Goal: Task Accomplishment & Management: Use online tool/utility

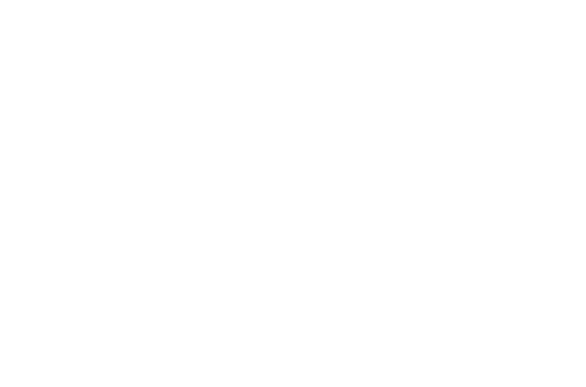
click at [150, 0] on html at bounding box center [293, 0] width 586 height 0
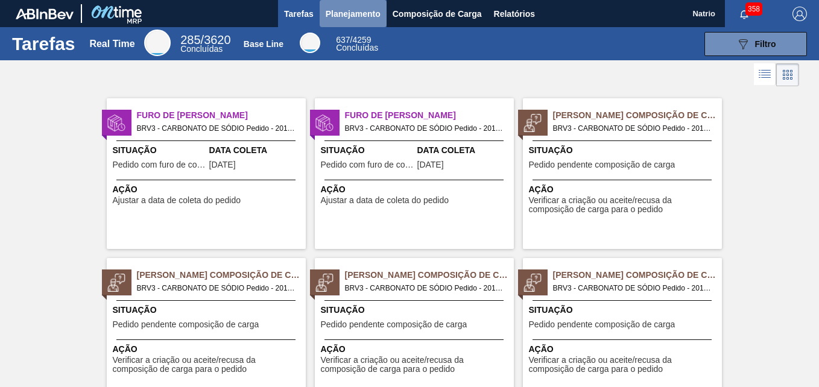
click at [328, 11] on span "Planejamento" at bounding box center [353, 14] width 55 height 14
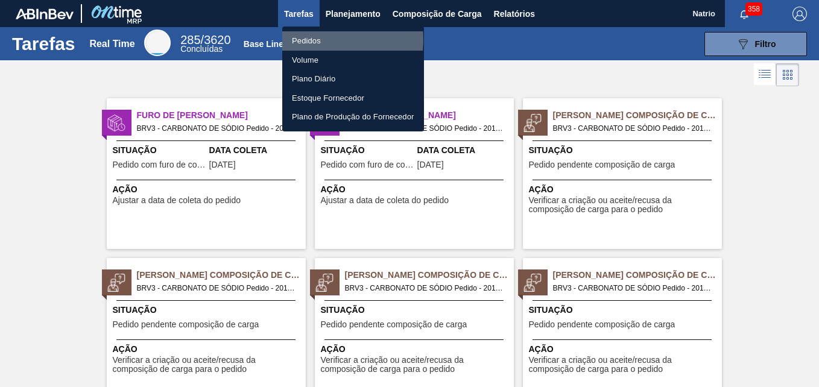
click at [317, 40] on li "Pedidos" at bounding box center [353, 40] width 142 height 19
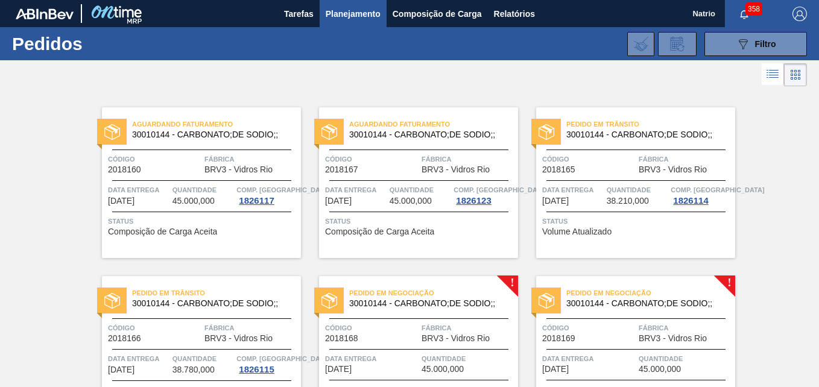
click at [506, 277] on div "Pedido em Negociação 30010144 - CARBONATO;DE SODIO;; Código 2018168 Fábrica BRV…" at bounding box center [418, 351] width 199 height 151
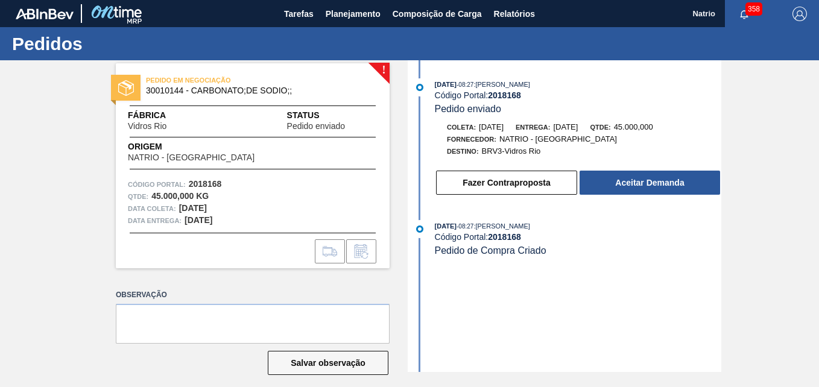
click at [569, 186] on button "Fazer Contraproposta" at bounding box center [506, 183] width 141 height 24
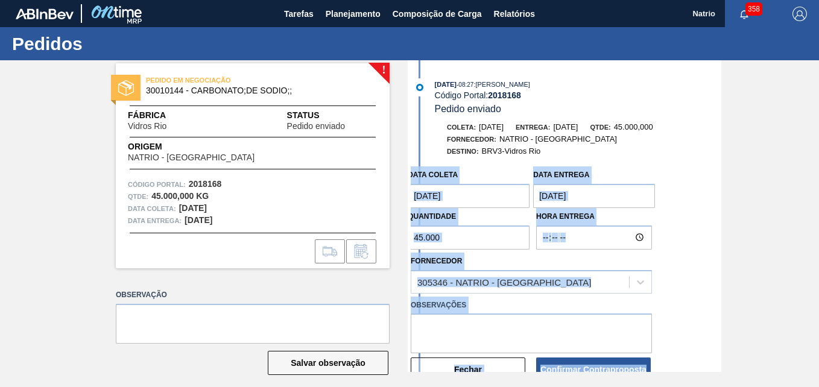
drag, startPoint x: 720, startPoint y: 150, endPoint x: 720, endPoint y: 235, distance: 84.4
click at [586, 235] on div "27/08/2025 - 08:27 : Douglas Santana Código Portal: 2018168 Pedido enviado Cole…" at bounding box center [566, 216] width 311 height 312
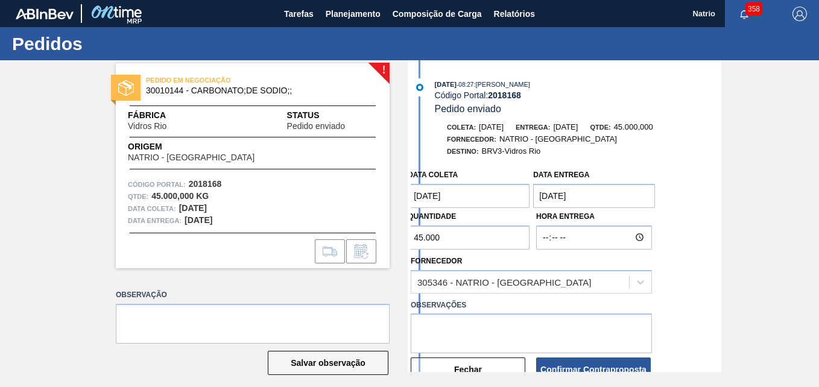
drag, startPoint x: 720, startPoint y: 235, endPoint x: 782, endPoint y: 188, distance: 78.4
click at [586, 188] on div "! PEDIDO EM NEGOCIAÇÃO 30010144 - CARBONATO;DE SODIO;; Fábrica Vidros Rio Statu…" at bounding box center [409, 216] width 819 height 312
drag, startPoint x: 720, startPoint y: 261, endPoint x: 715, endPoint y: 328, distance: 67.8
click at [586, 328] on div "27/08/2025 - 08:27 : Douglas Santana Código Portal: 2018168 Pedido enviado Cole…" at bounding box center [566, 216] width 311 height 312
drag, startPoint x: 715, startPoint y: 328, endPoint x: 718, endPoint y: 341, distance: 13.6
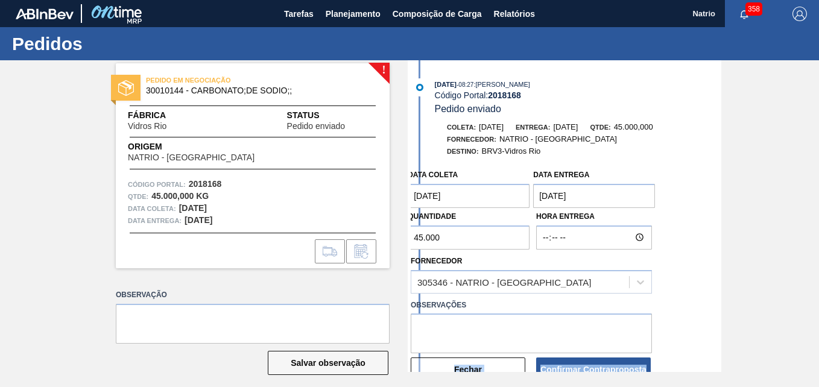
click at [586, 341] on div "27/08/2025 - 08:27 : Douglas Santana Código Portal: 2018168 Pedido enviado Cole…" at bounding box center [566, 216] width 311 height 312
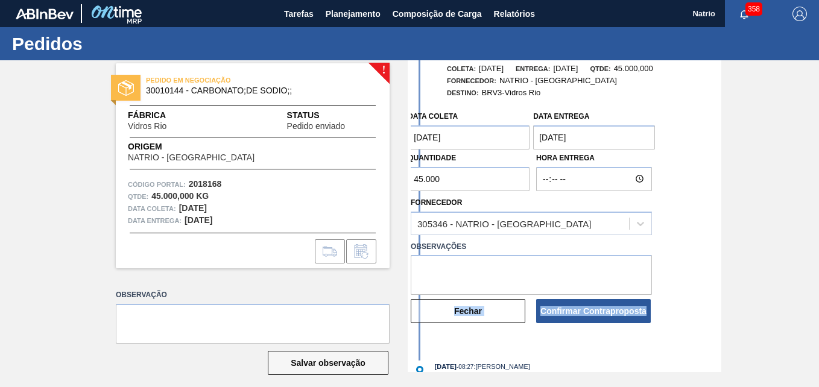
scroll to position [97, 0]
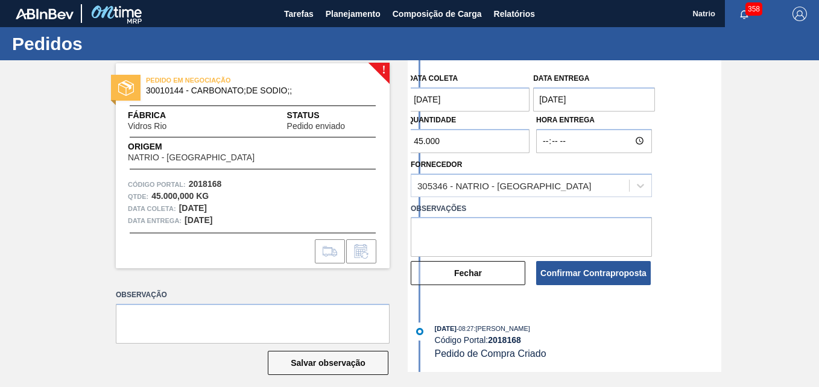
click at [586, 332] on div "27/08/2025 - 08:27 : Douglas Santana" at bounding box center [578, 329] width 287 height 12
click at [341, 11] on span "Planejamento" at bounding box center [353, 14] width 55 height 14
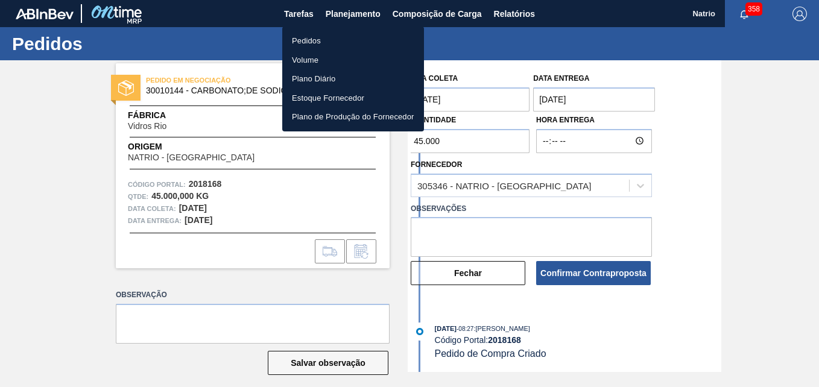
click at [309, 40] on li "Pedidos" at bounding box center [353, 40] width 142 height 19
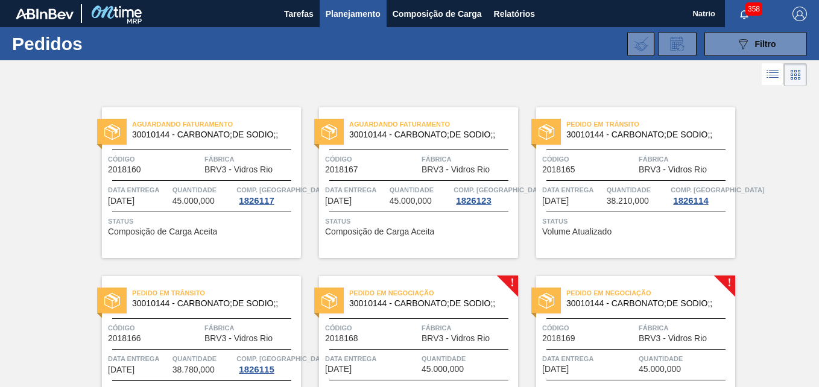
click at [508, 284] on div "Pedido em Negociação 30010144 - CARBONATO;DE SODIO;; Código 2018168 Fábrica BRV…" at bounding box center [418, 351] width 199 height 151
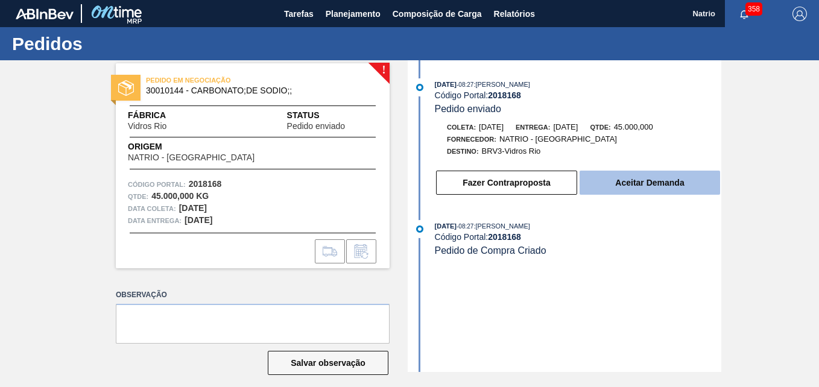
click at [586, 186] on button "Aceitar Demanda" at bounding box center [650, 183] width 141 height 24
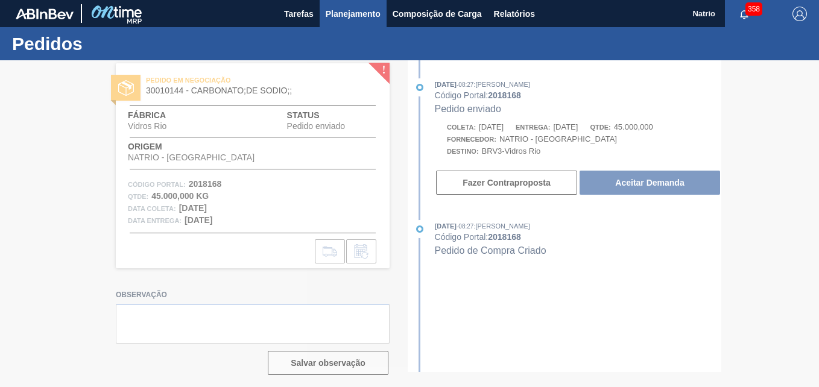
click at [350, 11] on span "Planejamento" at bounding box center [353, 14] width 55 height 14
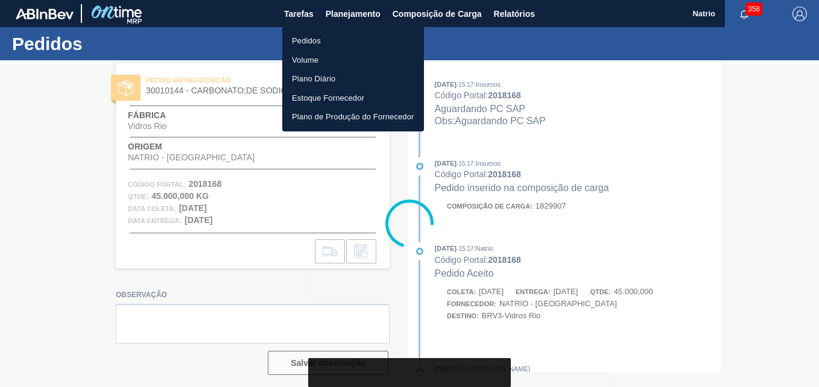
click at [317, 38] on li "Pedidos" at bounding box center [353, 40] width 142 height 19
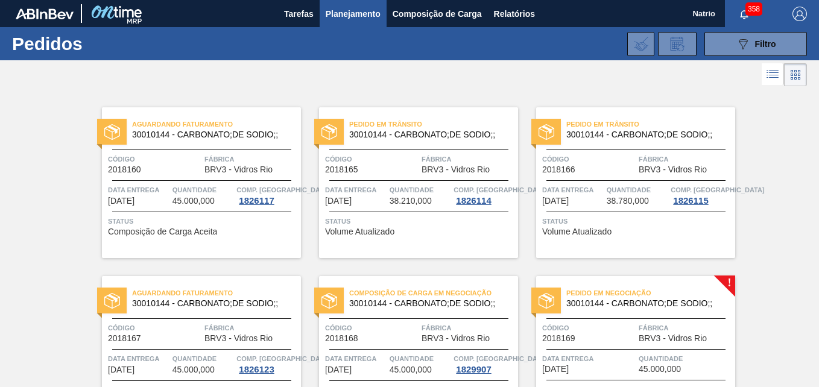
click at [586, 285] on div "Pedido em Negociação 30010144 - CARBONATO;DE SODIO;;" at bounding box center [635, 295] width 199 height 21
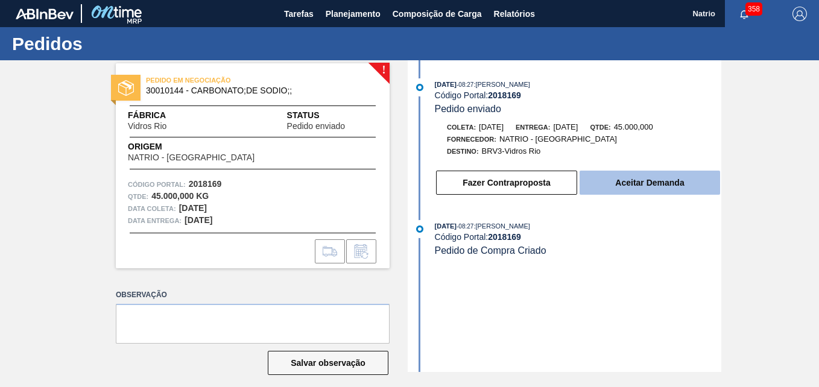
click at [586, 176] on button "Aceitar Demanda" at bounding box center [650, 183] width 141 height 24
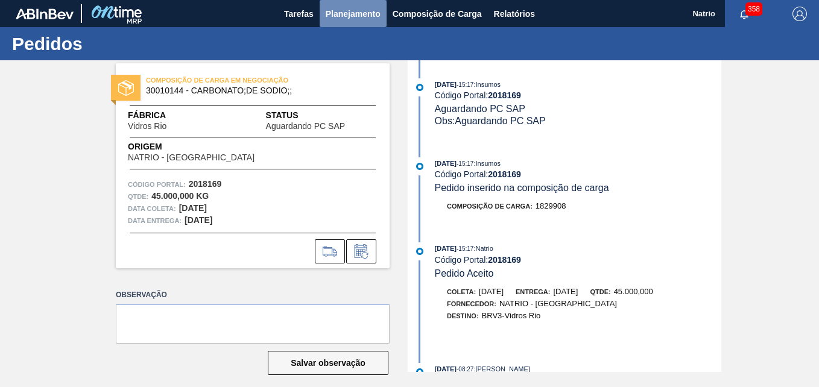
click at [358, 19] on span "Planejamento" at bounding box center [353, 14] width 55 height 14
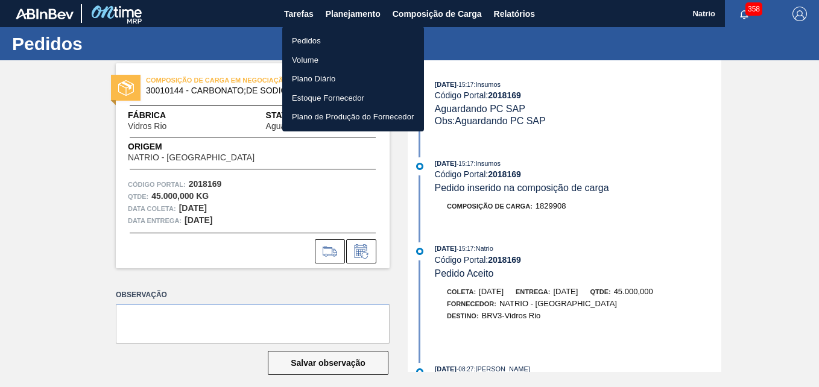
click at [325, 39] on li "Pedidos" at bounding box center [353, 40] width 142 height 19
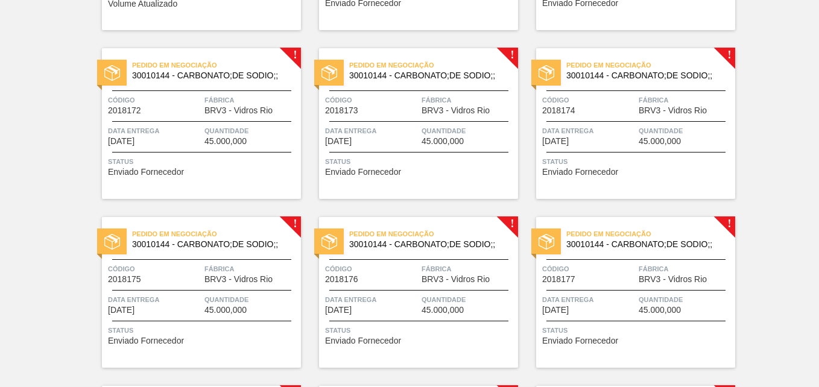
scroll to position [437, 0]
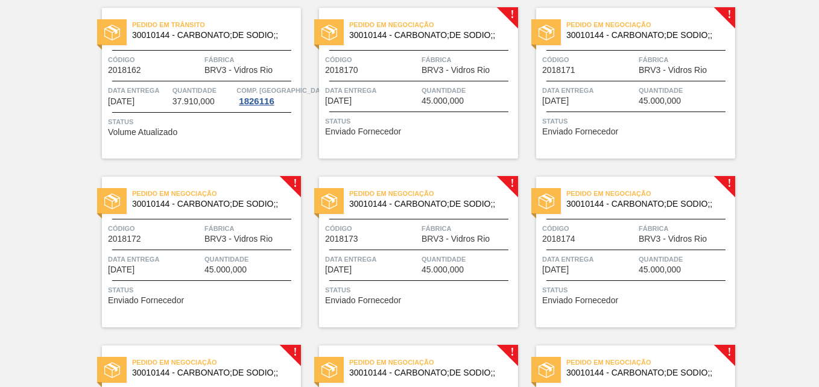
click at [511, 13] on div "Pedido em Negociação 30010144 - CARBONATO;DE SODIO;; Código 2018170 Fábrica BRV…" at bounding box center [418, 83] width 199 height 151
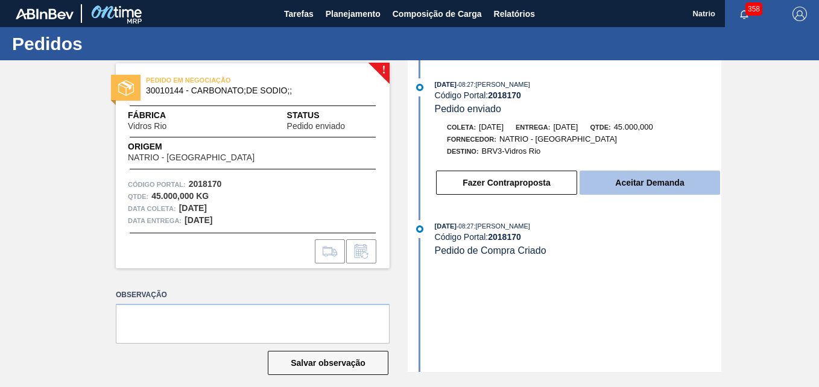
click at [586, 177] on button "Aceitar Demanda" at bounding box center [650, 183] width 141 height 24
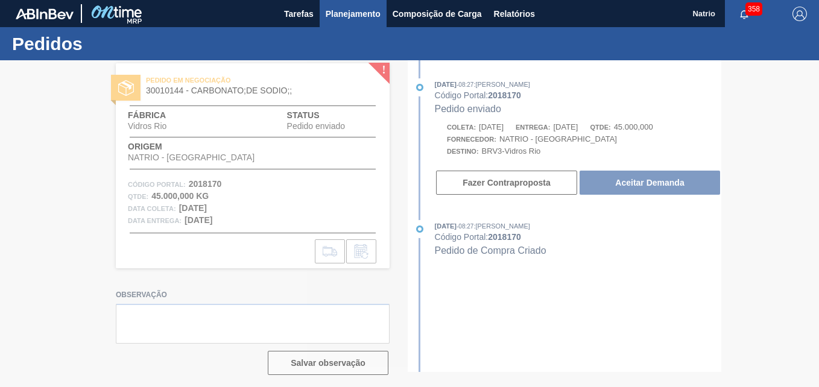
click at [340, 12] on span "Planejamento" at bounding box center [353, 14] width 55 height 14
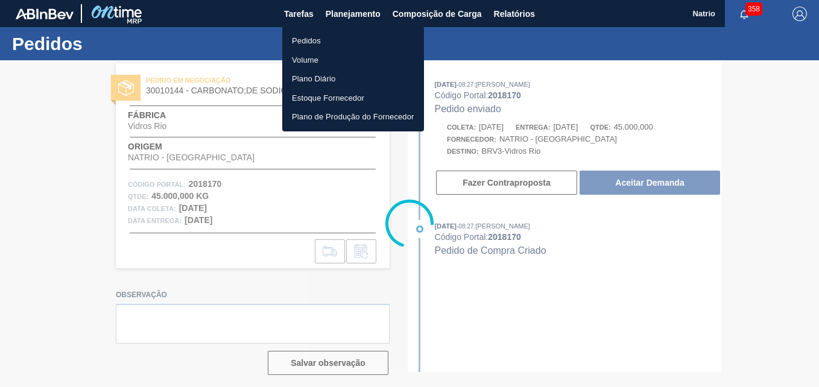
click at [317, 40] on li "Pedidos" at bounding box center [353, 40] width 142 height 19
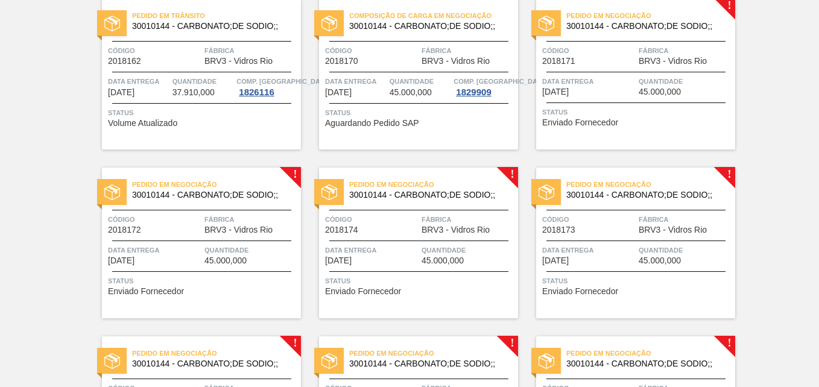
scroll to position [407, 0]
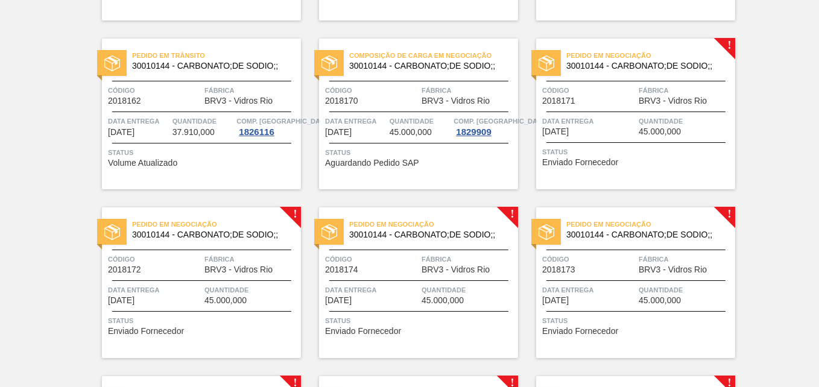
click at [586, 51] on span "Pedido em Negociação" at bounding box center [650, 55] width 169 height 12
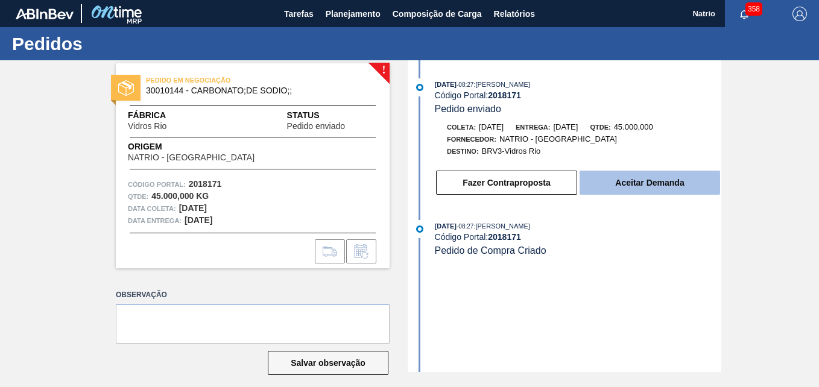
click at [586, 189] on button "Aceitar Demanda" at bounding box center [650, 183] width 141 height 24
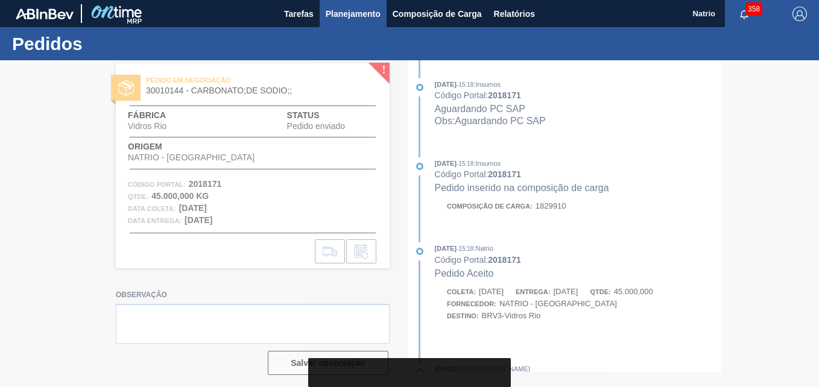
click at [361, 14] on span "Planejamento" at bounding box center [353, 14] width 55 height 14
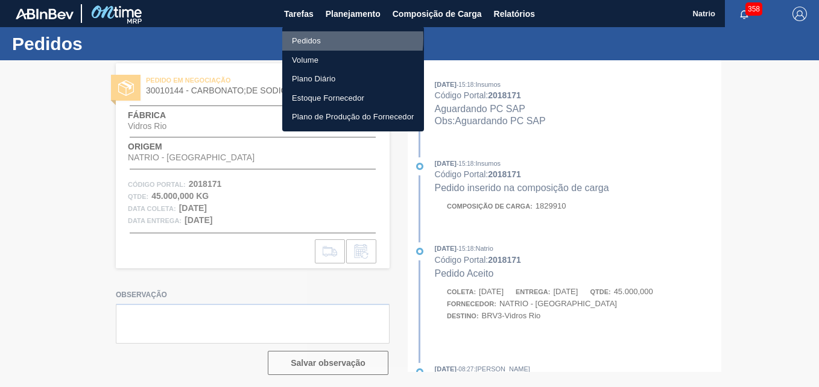
click at [310, 38] on li "Pedidos" at bounding box center [353, 40] width 142 height 19
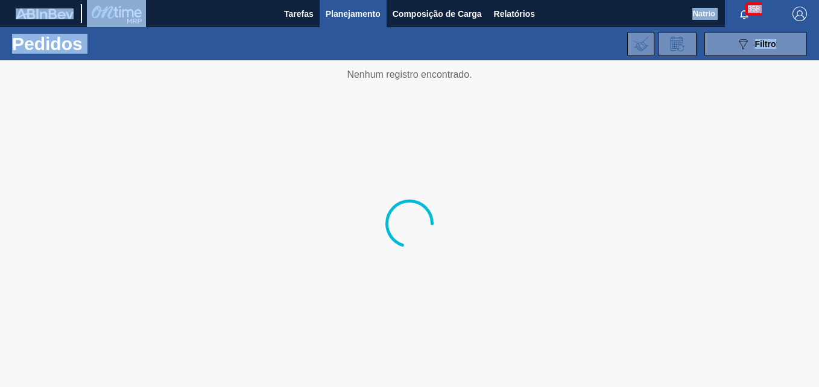
drag, startPoint x: 818, startPoint y: 43, endPoint x: 819, endPoint y: 61, distance: 18.1
click at [586, 0] on html "Tarefas Planejamento Composição de Carga Relatórios Natrio 358 Marcar todas com…" at bounding box center [409, 0] width 819 height 0
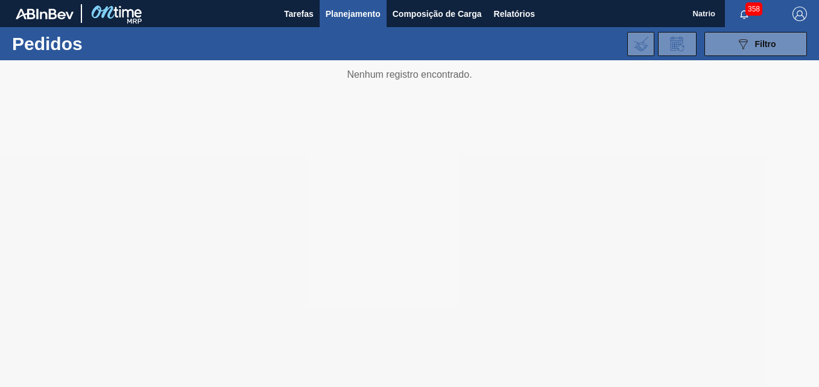
click at [586, 151] on div at bounding box center [409, 223] width 819 height 327
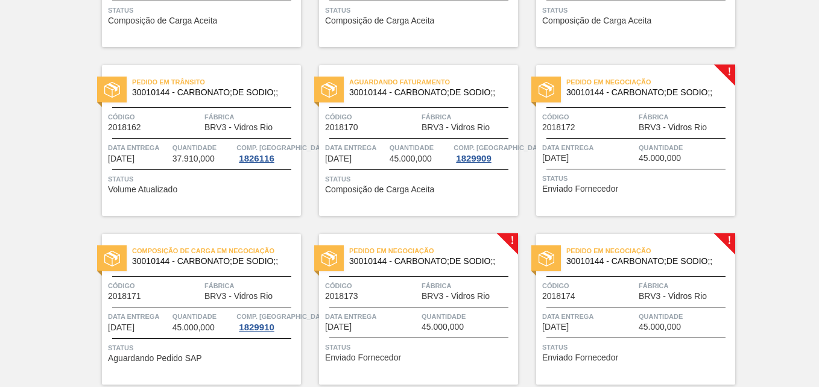
scroll to position [553, 0]
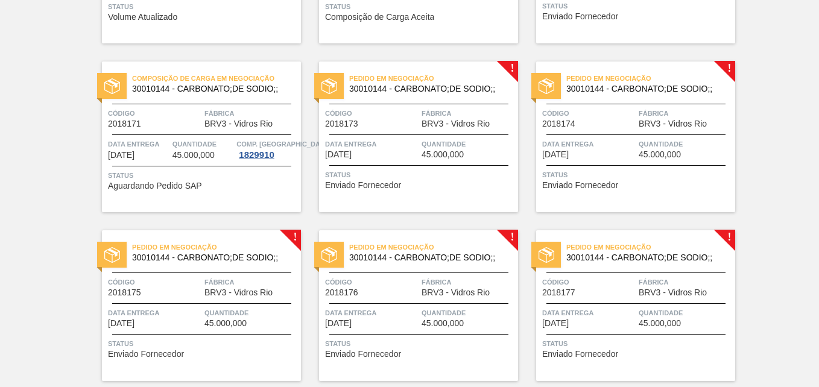
click at [586, 68] on div "Pedido em Negociação 30010144 - CARBONATO;DE SODIO;; Código 2018174 Fábrica BRV…" at bounding box center [635, 137] width 199 height 151
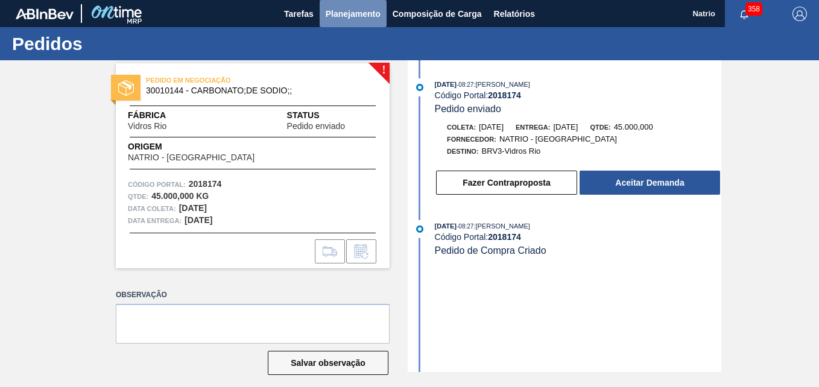
click at [347, 10] on span "Planejamento" at bounding box center [353, 14] width 55 height 14
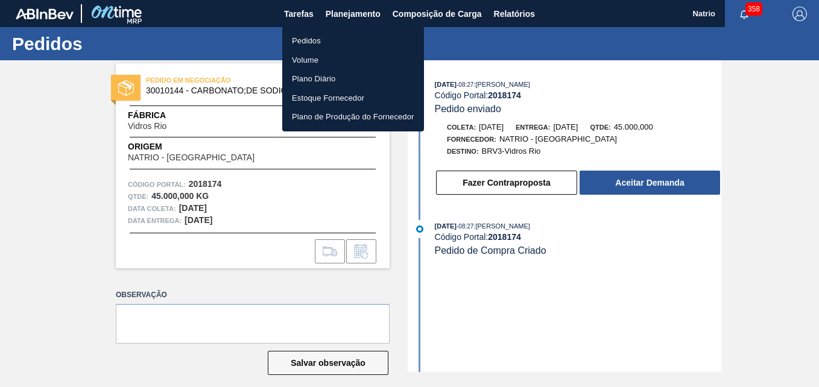
click at [315, 42] on li "Pedidos" at bounding box center [353, 40] width 142 height 19
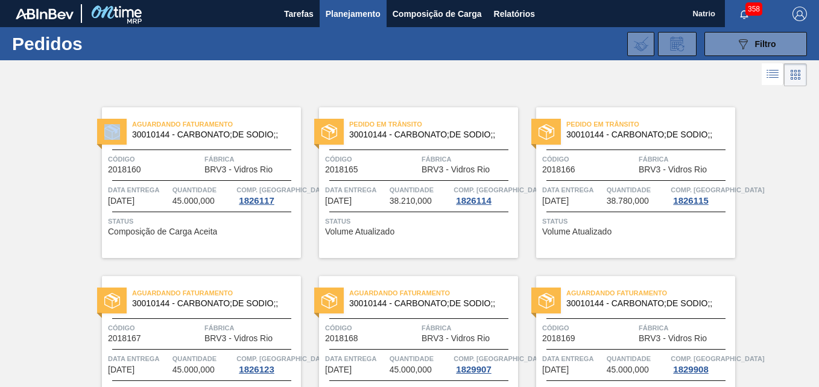
drag, startPoint x: 817, startPoint y: 47, endPoint x: 818, endPoint y: 82, distance: 35.0
click at [586, 82] on main "Tarefas Planejamento Composição de Carga Relatórios Natrio 358 Marcar todas com…" at bounding box center [409, 193] width 819 height 387
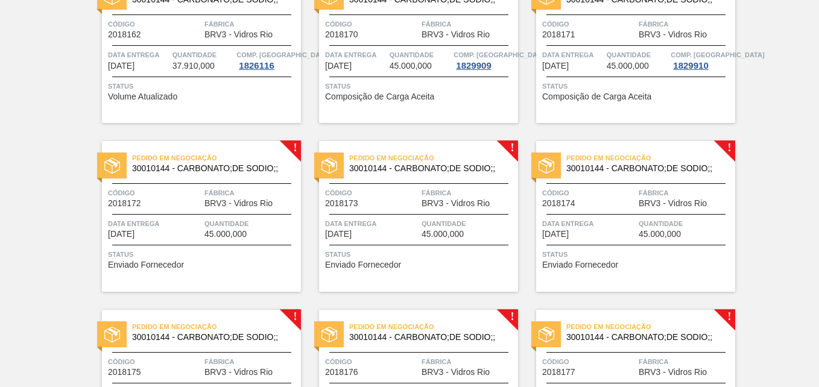
scroll to position [482, 0]
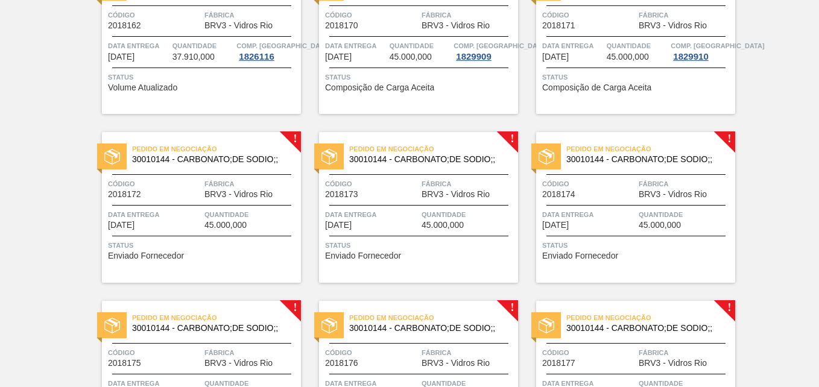
click at [507, 141] on div "Pedido em Negociação 30010144 - CARBONATO;DE SODIO;;" at bounding box center [418, 151] width 199 height 21
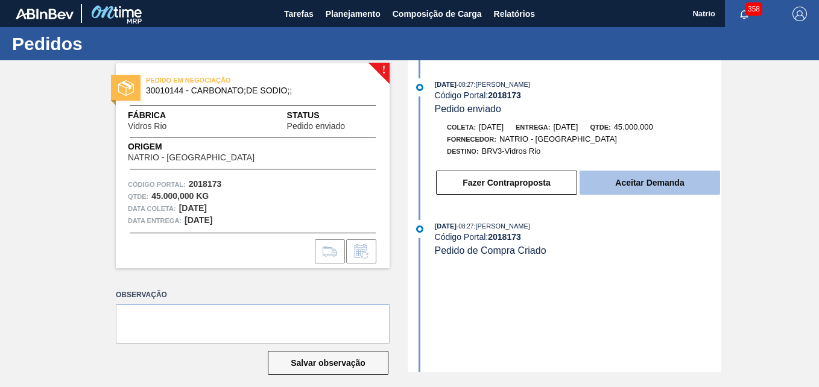
click at [586, 178] on button "Aceitar Demanda" at bounding box center [650, 183] width 141 height 24
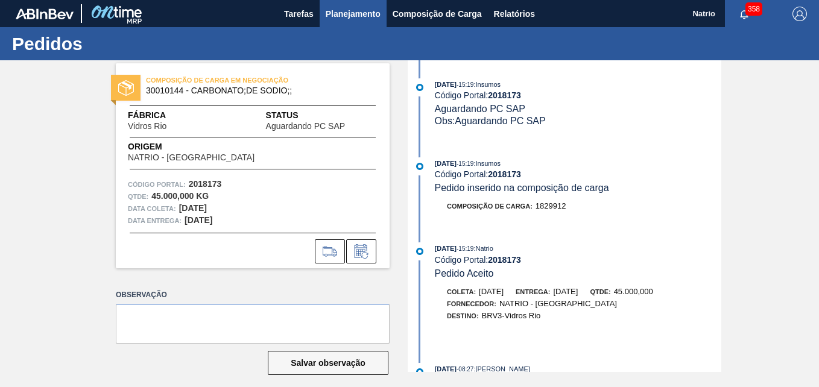
click at [338, 12] on span "Planejamento" at bounding box center [353, 14] width 55 height 14
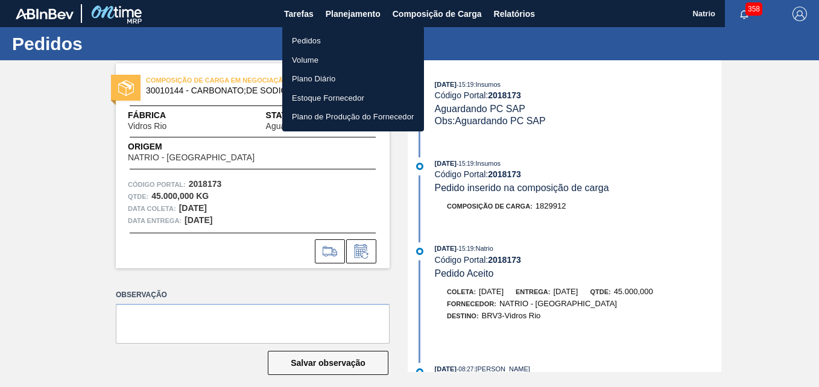
click at [319, 41] on li "Pedidos" at bounding box center [353, 40] width 142 height 19
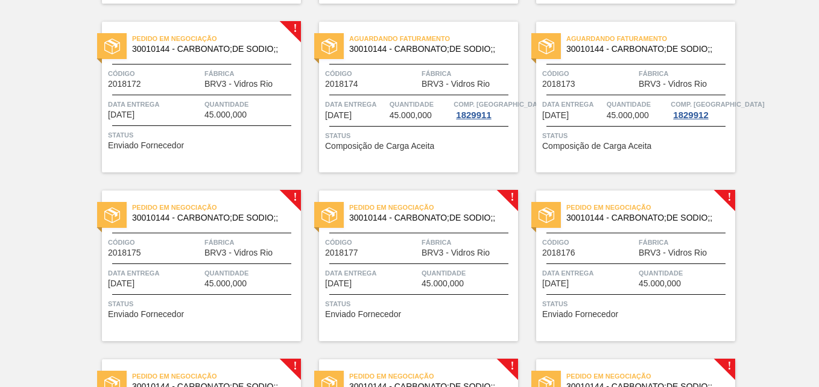
scroll to position [597, 0]
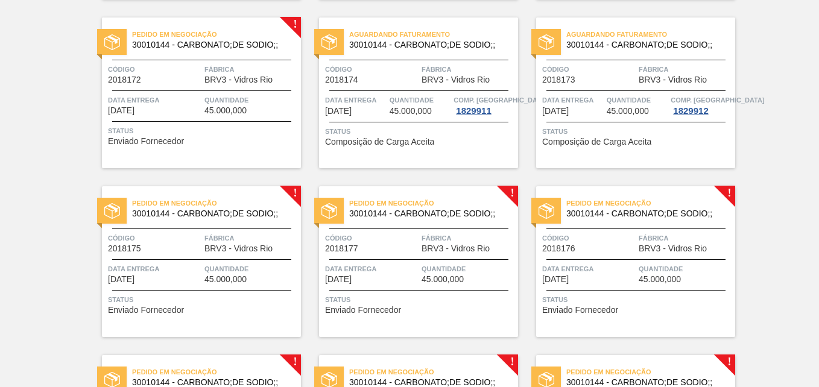
click at [586, 193] on div "Pedido em Negociação 30010144 - CARBONATO;DE SODIO;; Código 2018176 Fábrica BRV…" at bounding box center [635, 261] width 199 height 151
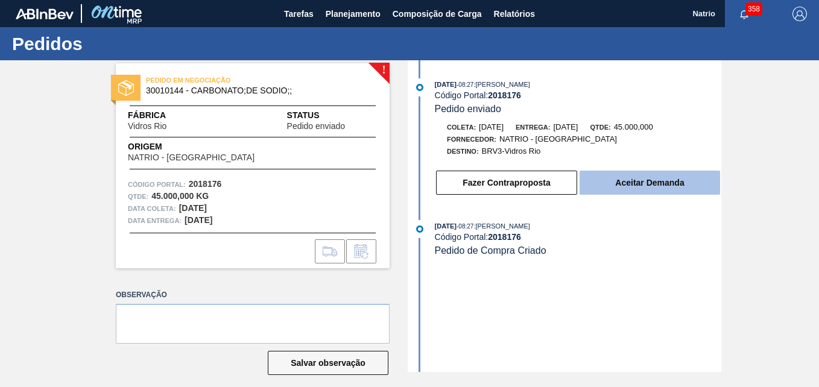
click at [586, 181] on button "Aceitar Demanda" at bounding box center [650, 183] width 141 height 24
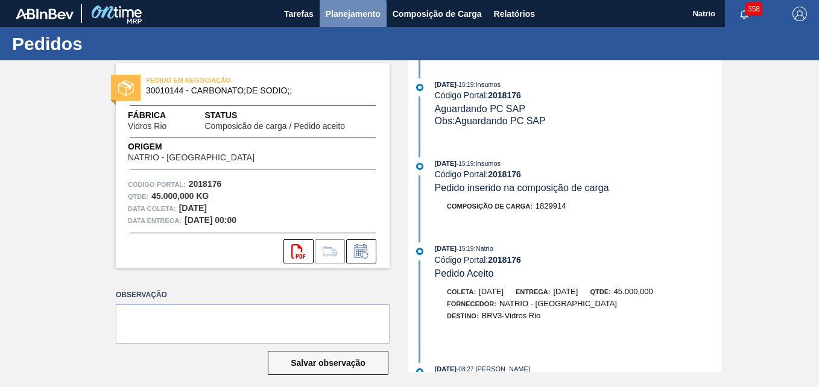
click at [347, 11] on span "Planejamento" at bounding box center [353, 14] width 55 height 14
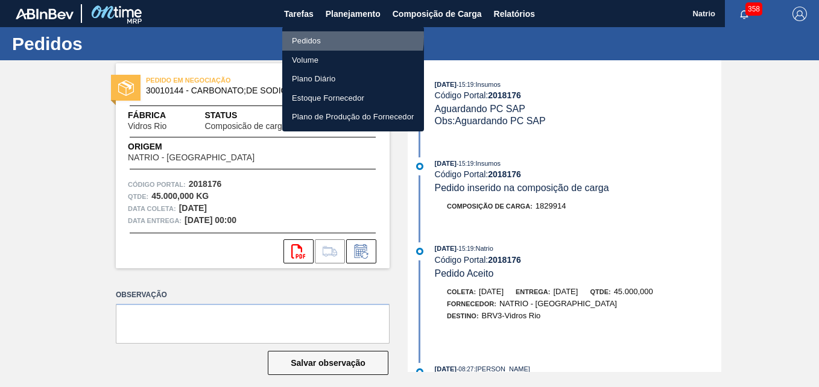
click at [323, 37] on li "Pedidos" at bounding box center [353, 40] width 142 height 19
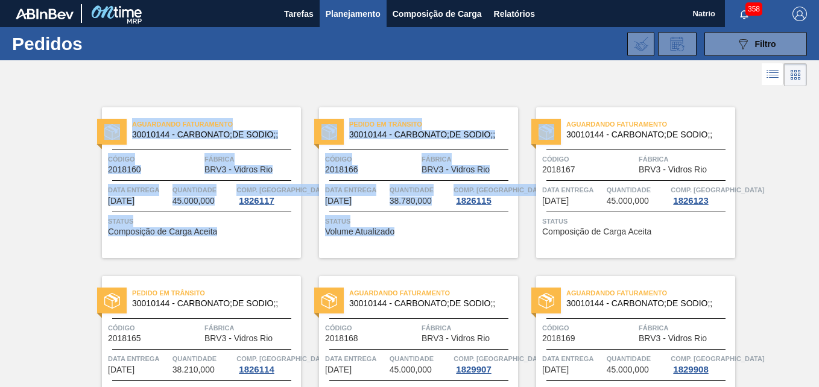
drag, startPoint x: 817, startPoint y: 43, endPoint x: 818, endPoint y: 106, distance: 62.1
click at [586, 106] on main "Tarefas Planejamento Composição de Carga Relatórios Natrio 358 Marcar todas com…" at bounding box center [409, 193] width 819 height 387
drag, startPoint x: 818, startPoint y: 106, endPoint x: 783, endPoint y: 157, distance: 62.6
drag, startPoint x: 817, startPoint y: 47, endPoint x: 818, endPoint y: 92, distance: 45.3
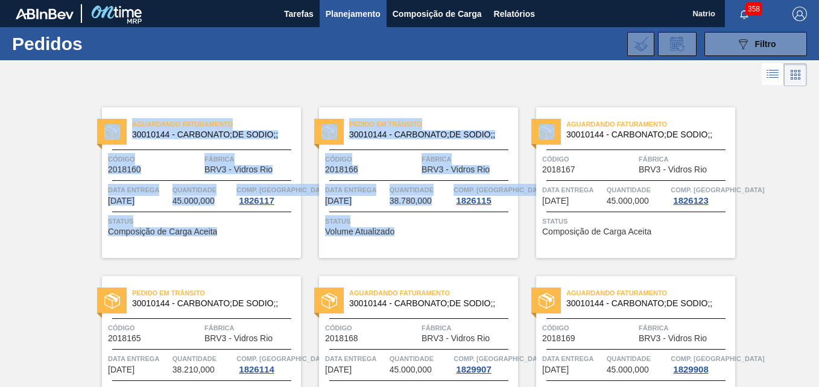
click at [586, 92] on main "Tarefas Planejamento Composição de Carga Relatórios Natrio 358 Marcar todas com…" at bounding box center [409, 193] width 819 height 387
drag, startPoint x: 818, startPoint y: 92, endPoint x: 803, endPoint y: 135, distance: 45.0
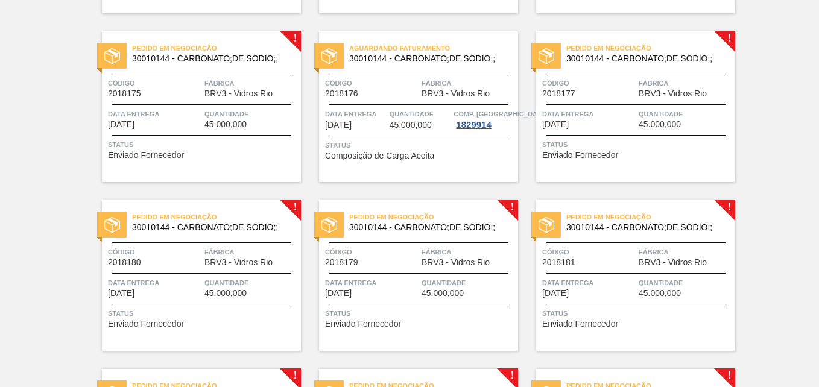
scroll to position [773, 0]
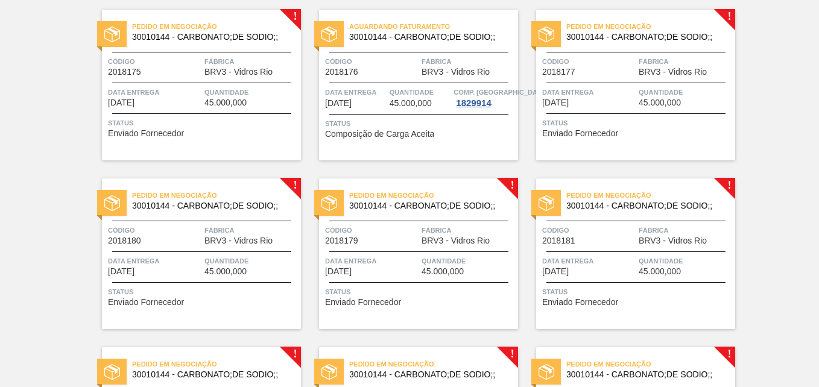
click at [292, 17] on div "Pedido em Negociação 30010144 - CARBONATO;DE SODIO;; Código 2018175 Fábrica BRV…" at bounding box center [201, 85] width 199 height 151
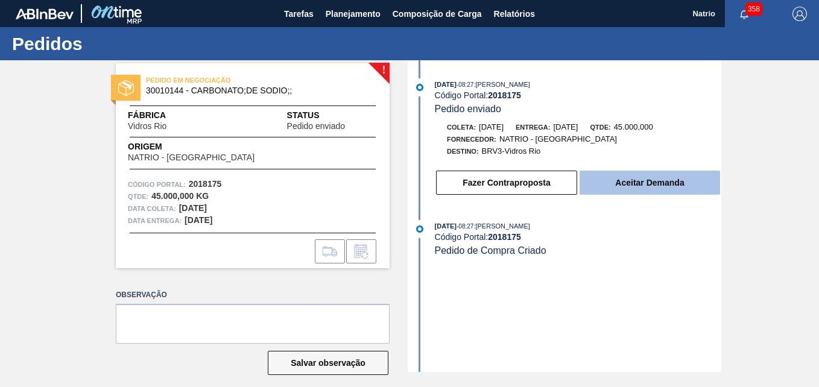
click at [586, 186] on button "Aceitar Demanda" at bounding box center [650, 183] width 141 height 24
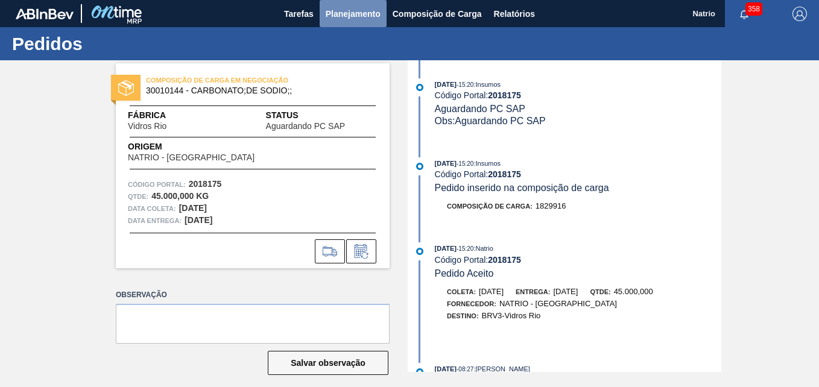
click at [349, 14] on span "Planejamento" at bounding box center [353, 14] width 55 height 14
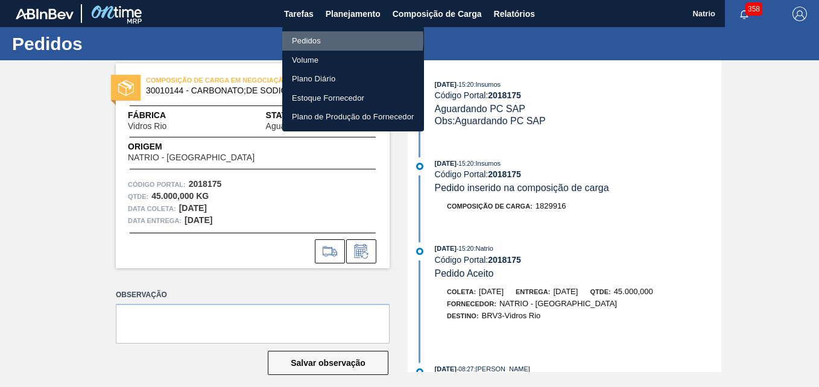
click at [305, 39] on li "Pedidos" at bounding box center [353, 40] width 142 height 19
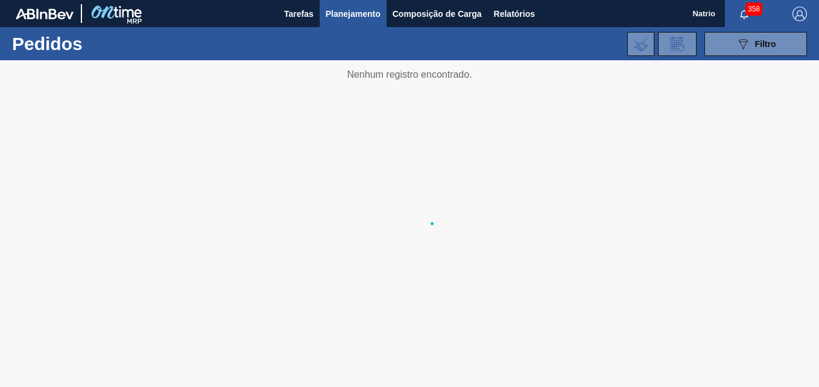
click at [586, 129] on div at bounding box center [409, 223] width 819 height 327
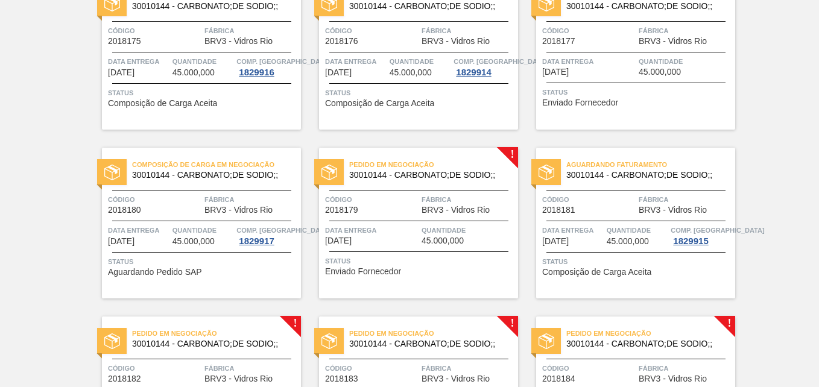
scroll to position [809, 0]
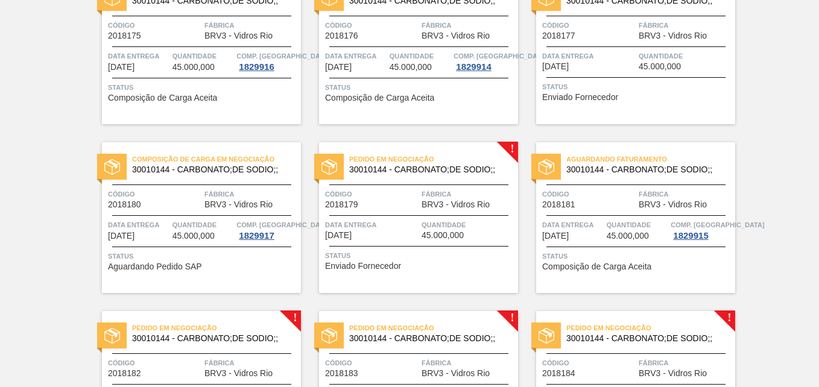
click at [508, 146] on div "Pedido em Negociação 30010144 - CARBONATO;DE SODIO;; Código 2018179 Fábrica BRV…" at bounding box center [418, 217] width 199 height 151
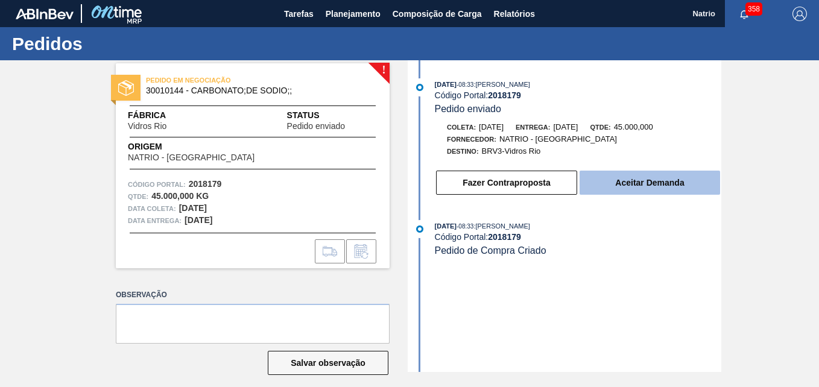
click at [586, 183] on button "Aceitar Demanda" at bounding box center [650, 183] width 141 height 24
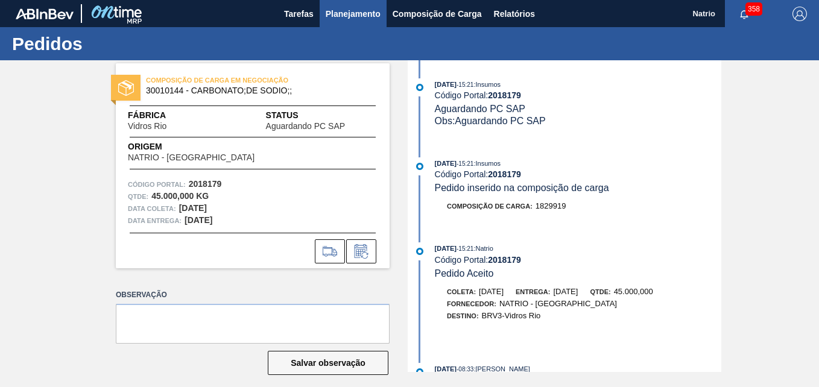
click at [337, 13] on span "Planejamento" at bounding box center [353, 14] width 55 height 14
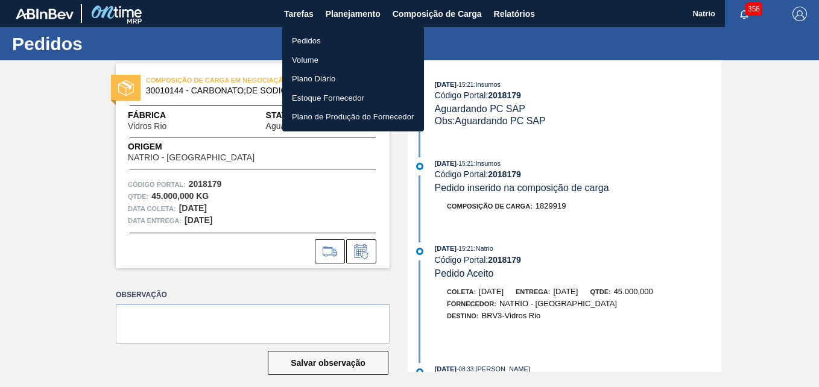
click at [309, 42] on li "Pedidos" at bounding box center [353, 40] width 142 height 19
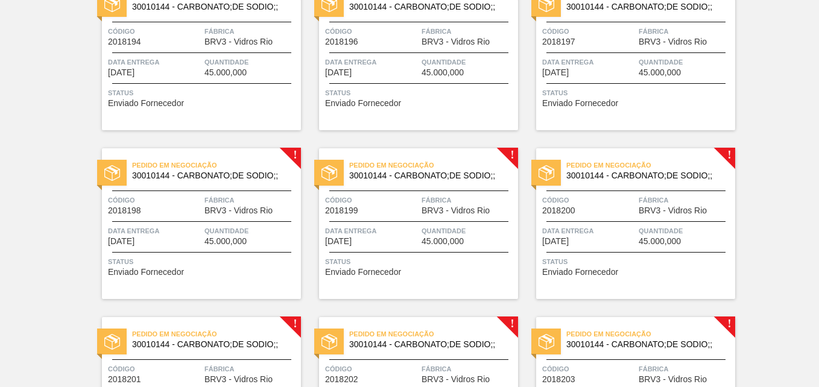
scroll to position [1878, 0]
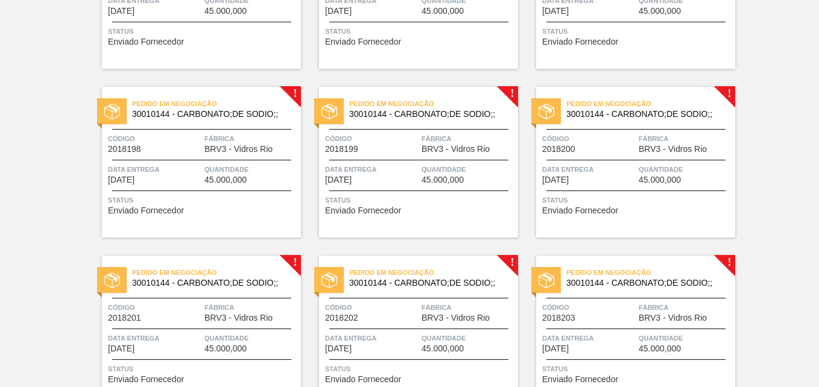
drag, startPoint x: 817, startPoint y: 285, endPoint x: 818, endPoint y: 341, distance: 56.1
click at [586, 0] on html "Tarefas Planejamento Composição de Carga Relatórios Natrio 358 Marcar todas com…" at bounding box center [409, 0] width 819 height 0
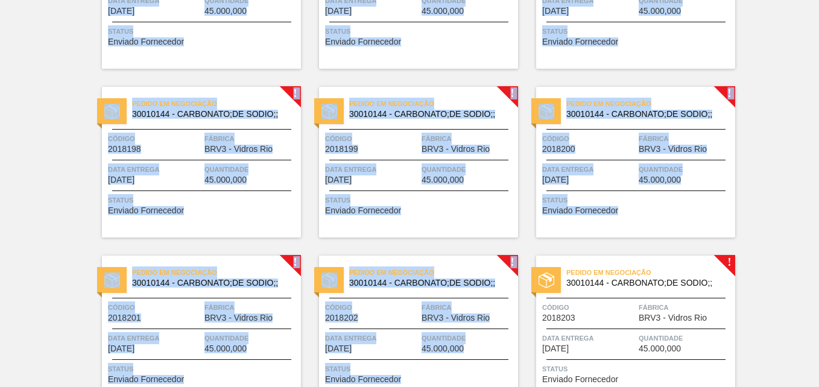
drag, startPoint x: 818, startPoint y: 341, endPoint x: 755, endPoint y: 343, distance: 63.4
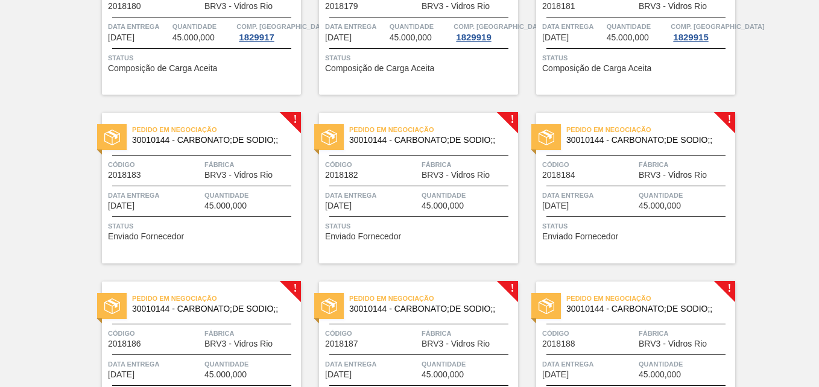
scroll to position [1060, 0]
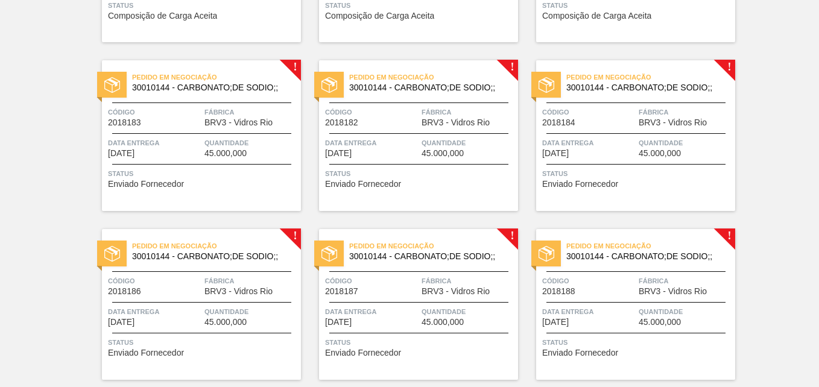
click at [509, 235] on div "Pedido em Negociação 30010144 - CARBONATO;DE SODIO;; Código 2018187 Fábrica BRV…" at bounding box center [418, 304] width 199 height 151
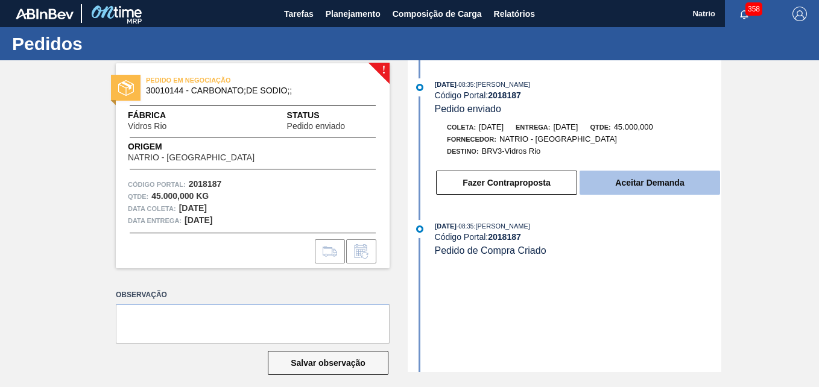
click at [586, 181] on button "Aceitar Demanda" at bounding box center [650, 183] width 141 height 24
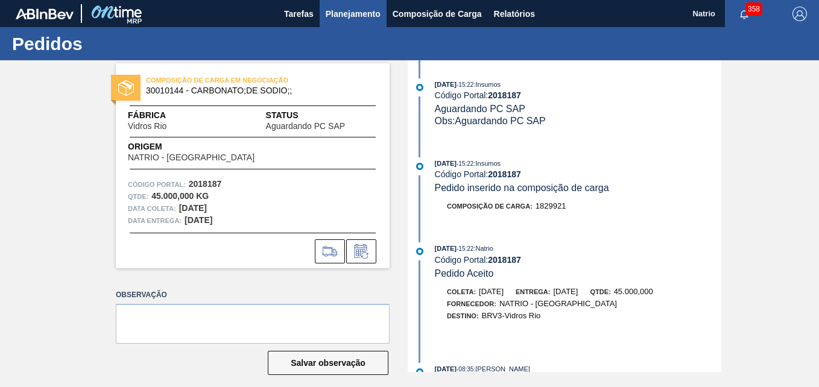
click at [354, 12] on span "Planejamento" at bounding box center [353, 14] width 55 height 14
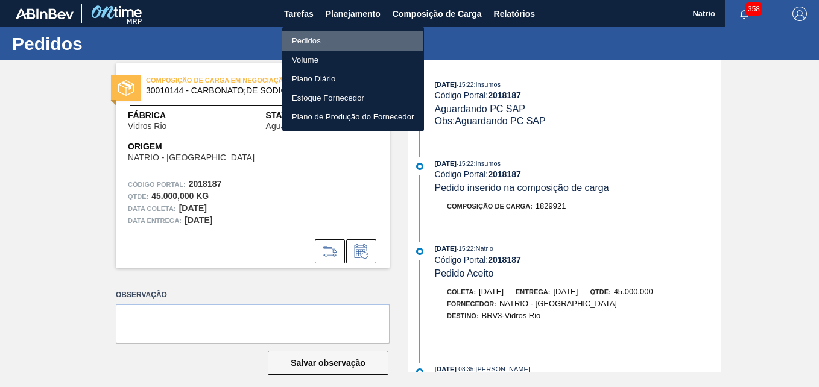
click at [305, 39] on li "Pedidos" at bounding box center [353, 40] width 142 height 19
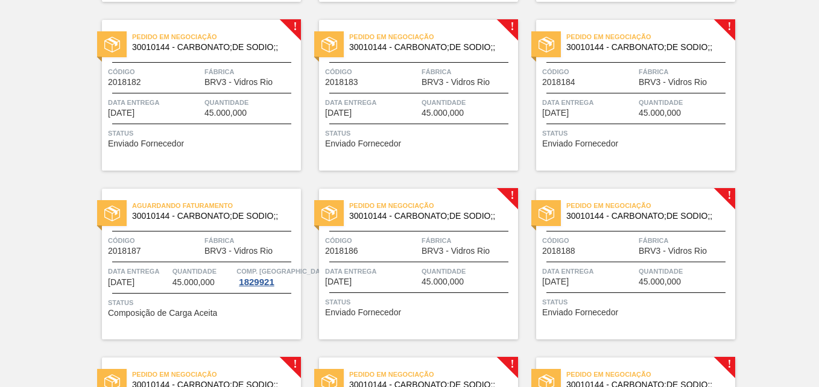
scroll to position [1096, 0]
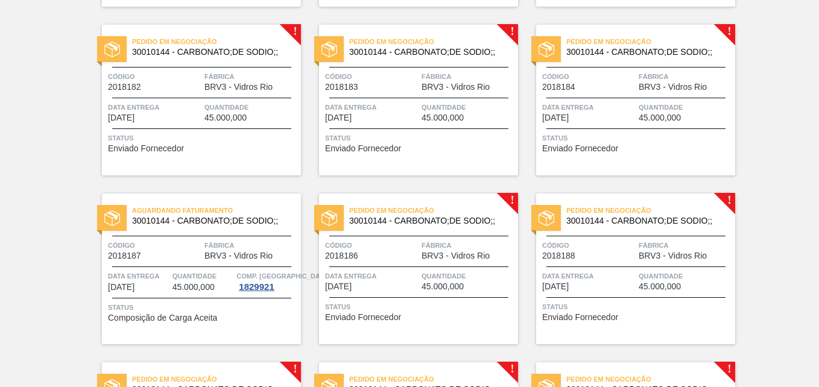
drag, startPoint x: 817, startPoint y: 165, endPoint x: 815, endPoint y: 138, distance: 27.2
click at [586, 138] on div "Aguardando Faturamento 30010144 - CARBONATO;DE SODIO;; Código 2018160 Fábrica B…" at bounding box center [409, 344] width 819 height 2702
drag, startPoint x: 815, startPoint y: 124, endPoint x: 818, endPoint y: 117, distance: 7.3
click at [586, 117] on main "Tarefas Planejamento Composição de Carga Relatórios Natrio 358 Marcar todas com…" at bounding box center [409, 193] width 819 height 387
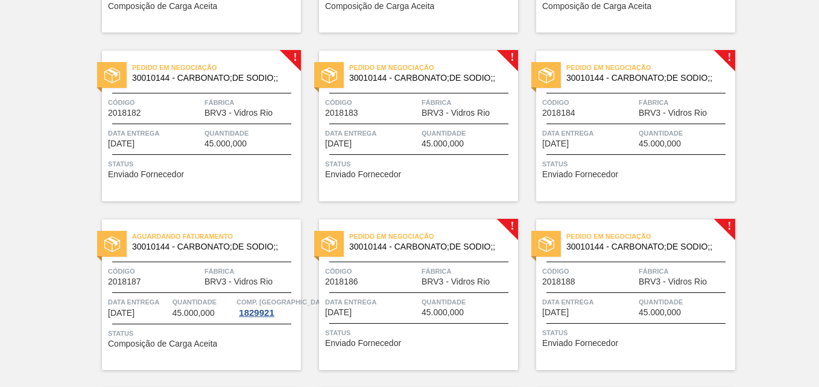
scroll to position [1171, 0]
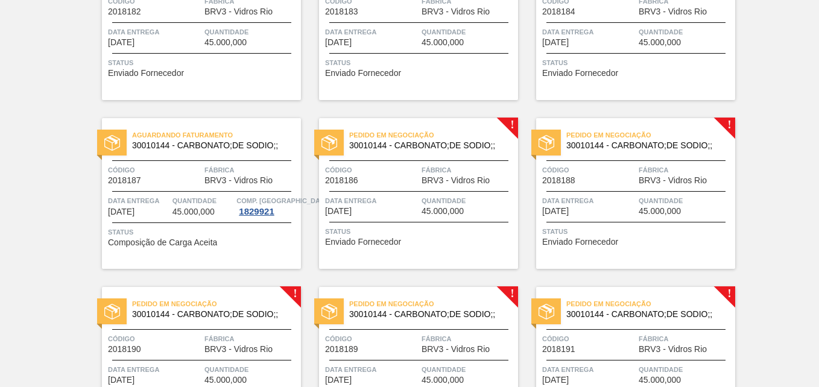
click at [509, 121] on div "Pedido em Negociação 30010144 - CARBONATO;DE SODIO;; Código 2018186 Fábrica BRV…" at bounding box center [418, 193] width 199 height 151
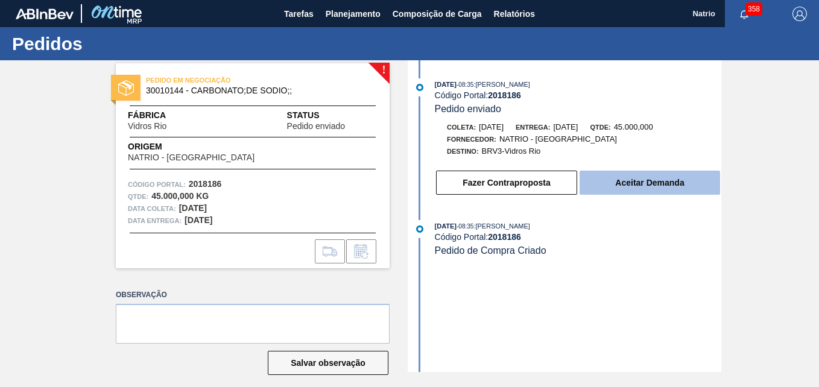
click at [586, 185] on button "Aceitar Demanda" at bounding box center [650, 183] width 141 height 24
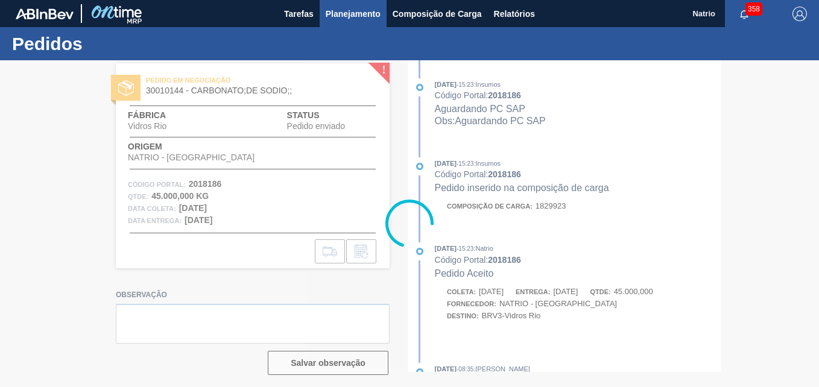
click at [358, 13] on span "Planejamento" at bounding box center [353, 14] width 55 height 14
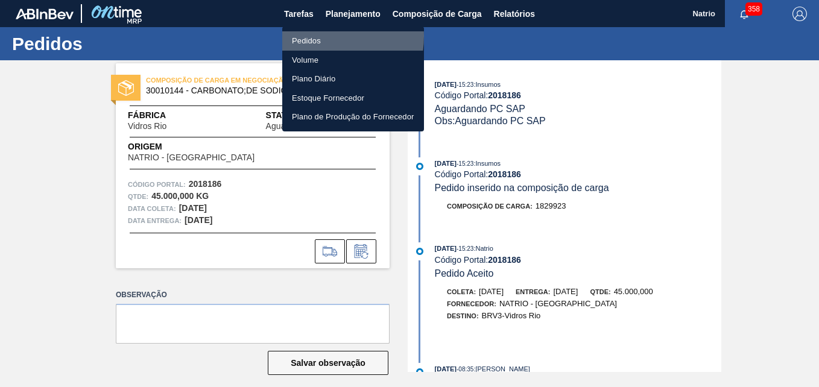
click at [315, 36] on li "Pedidos" at bounding box center [353, 40] width 142 height 19
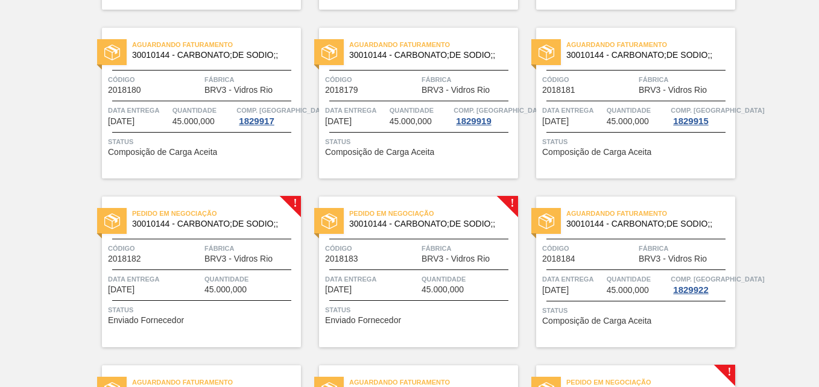
scroll to position [1123, 0]
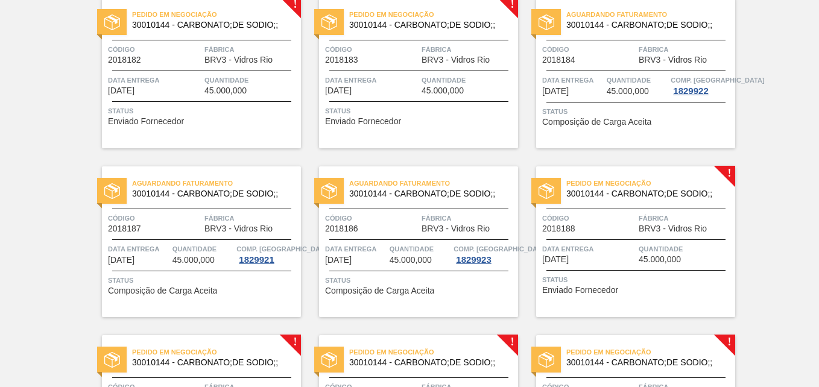
click at [509, 4] on div "Pedido em Negociação 30010144 - CARBONATO;DE SODIO;; Código 2018183 Fábrica BRV…" at bounding box center [418, 73] width 199 height 151
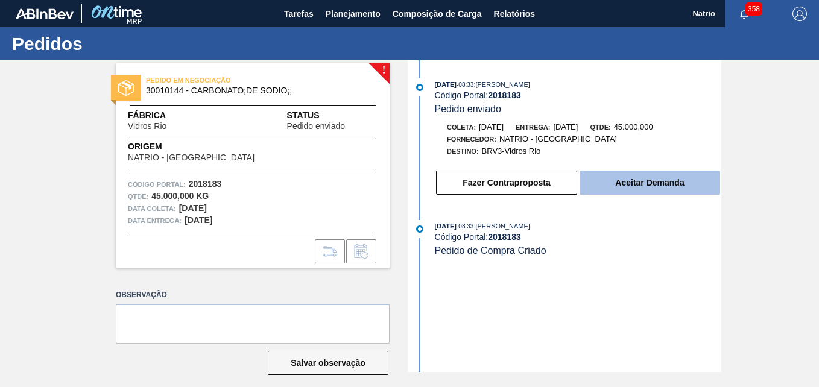
click at [586, 185] on button "Aceitar Demanda" at bounding box center [650, 183] width 141 height 24
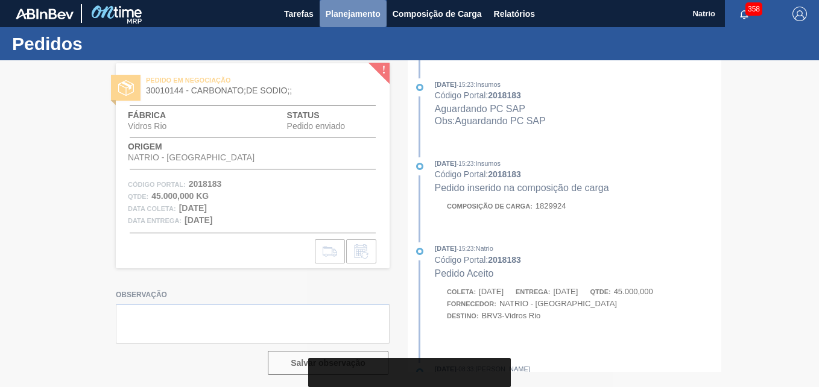
click at [336, 11] on span "Planejamento" at bounding box center [353, 14] width 55 height 14
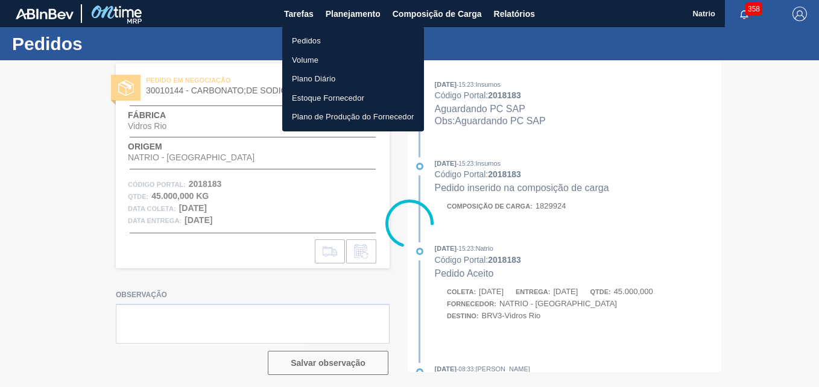
click at [317, 42] on li "Pedidos" at bounding box center [353, 40] width 142 height 19
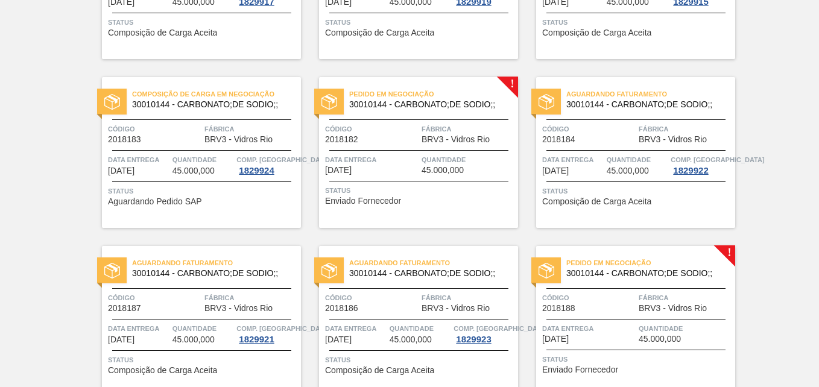
scroll to position [1016, 0]
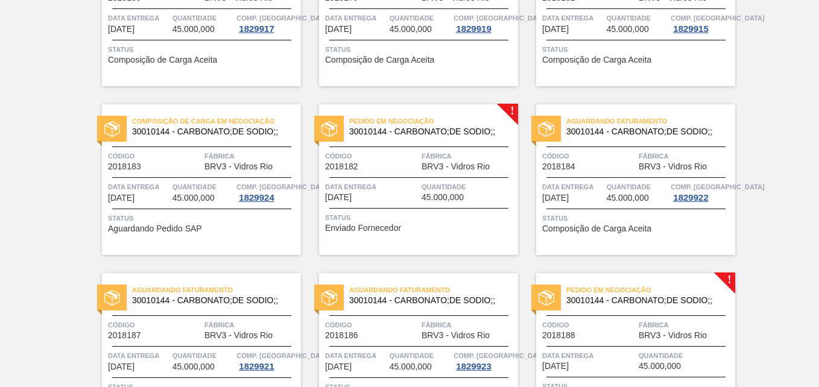
click at [513, 110] on div "Pedido em Negociação 30010144 - CARBONATO;DE SODIO;; Código 2018182 Fábrica BRV…" at bounding box center [418, 179] width 199 height 151
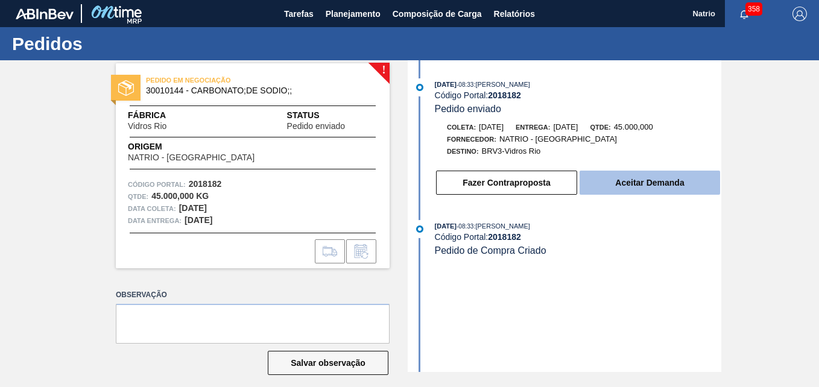
click at [586, 177] on button "Aceitar Demanda" at bounding box center [650, 183] width 141 height 24
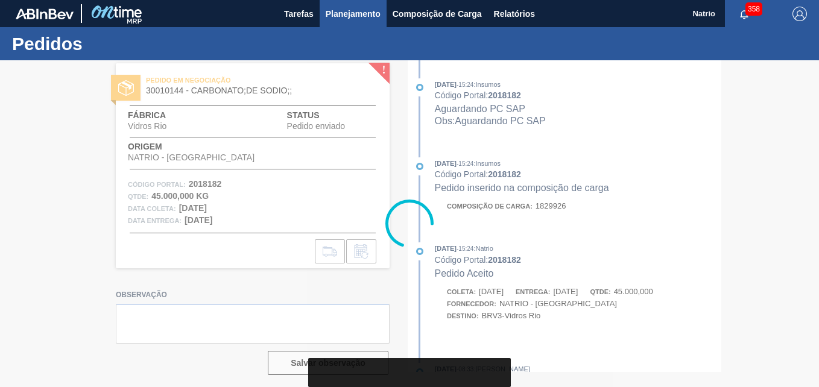
click at [359, 10] on span "Planejamento" at bounding box center [353, 14] width 55 height 14
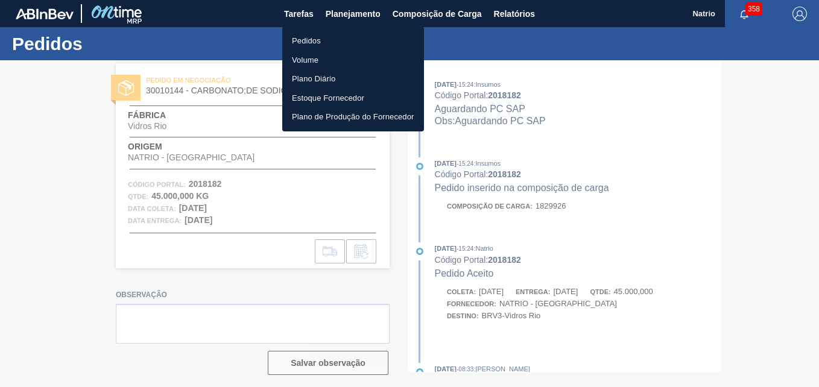
click at [317, 37] on li "Pedidos" at bounding box center [353, 40] width 142 height 19
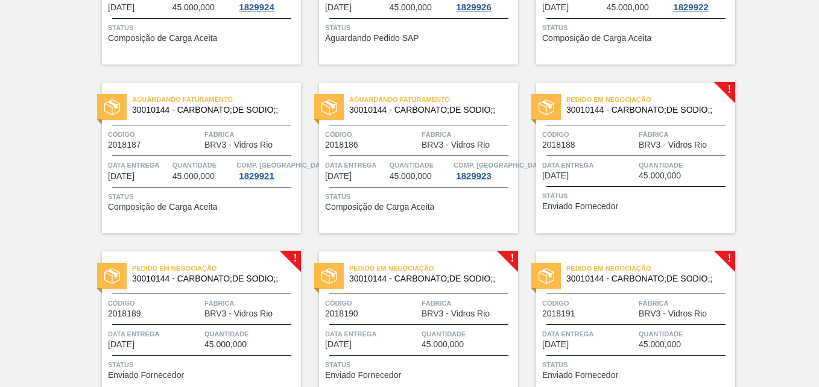
scroll to position [1224, 0]
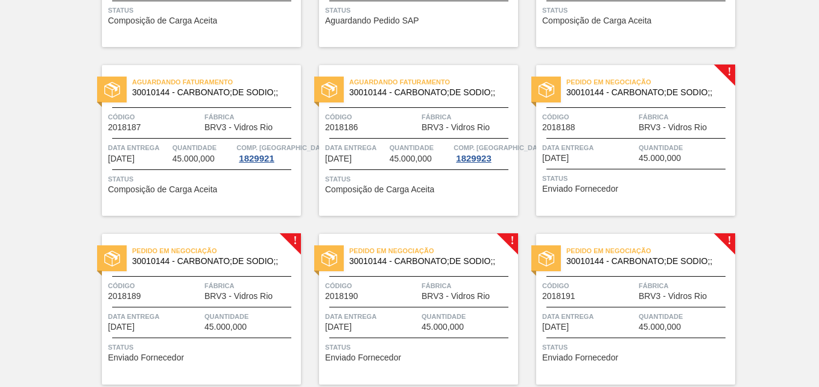
click at [586, 71] on div "Pedido em Negociação 30010144 - CARBONATO;DE SODIO;; Código 2018188 Fábrica BRV…" at bounding box center [635, 140] width 199 height 151
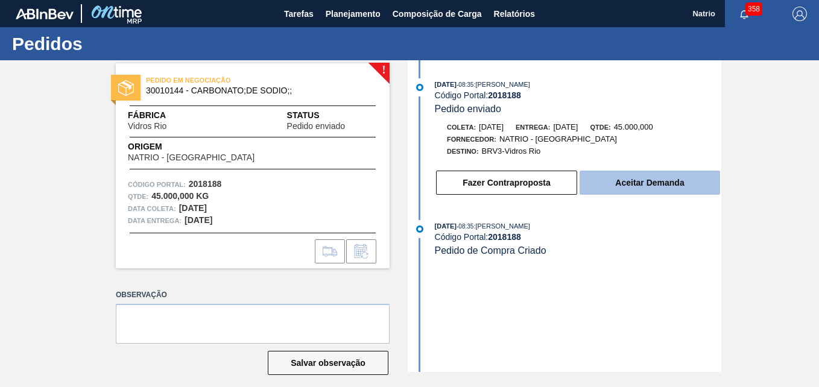
click at [586, 189] on button "Aceitar Demanda" at bounding box center [650, 183] width 141 height 24
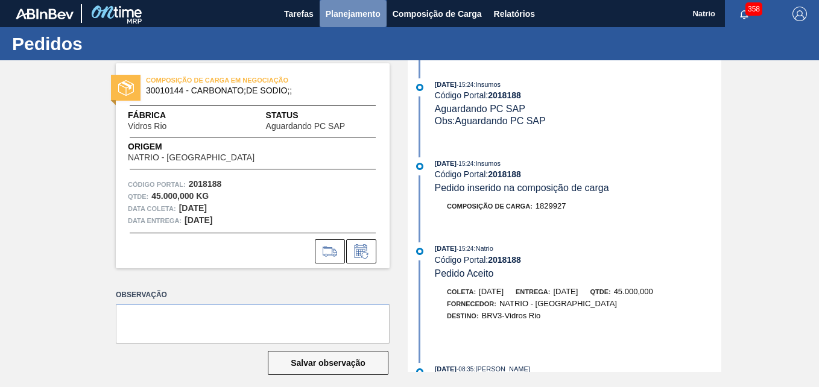
click at [363, 14] on span "Planejamento" at bounding box center [353, 14] width 55 height 14
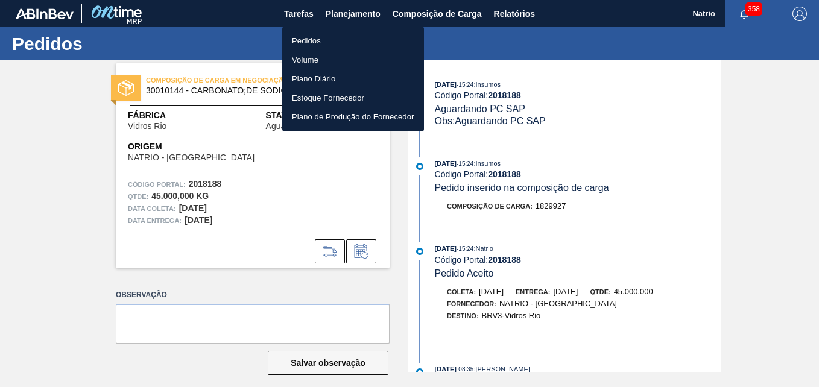
click at [316, 40] on li "Pedidos" at bounding box center [353, 40] width 142 height 19
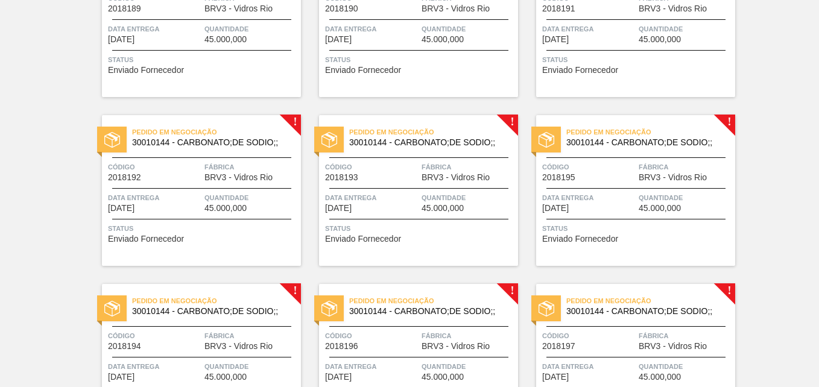
scroll to position [1353, 0]
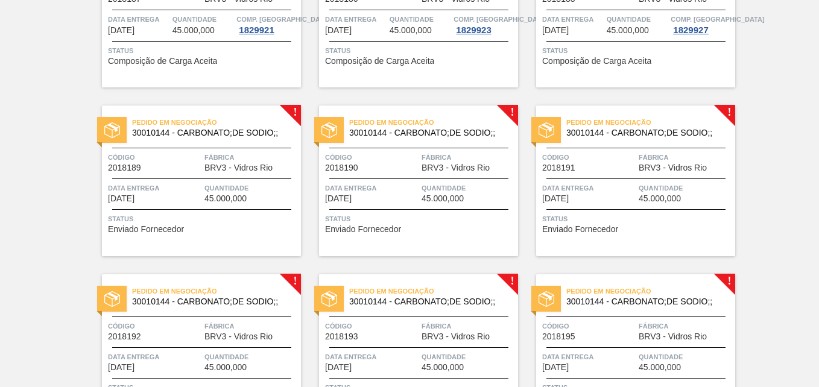
click at [586, 113] on div "Pedido em Negociação 30010144 - CARBONATO;DE SODIO;; Código 2018191 Fábrica BRV…" at bounding box center [635, 181] width 199 height 151
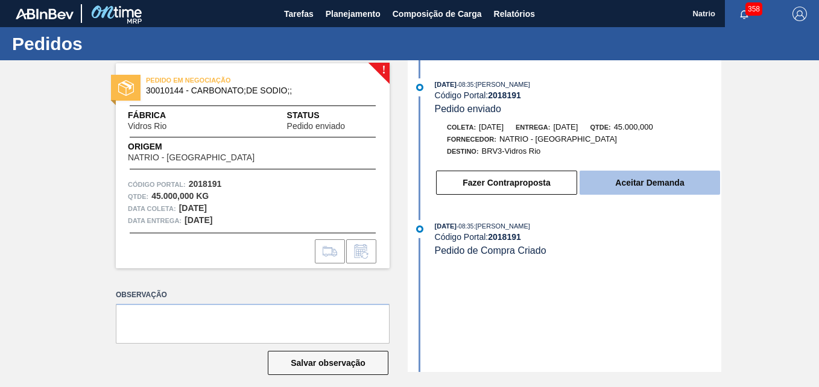
click at [586, 182] on button "Aceitar Demanda" at bounding box center [650, 183] width 141 height 24
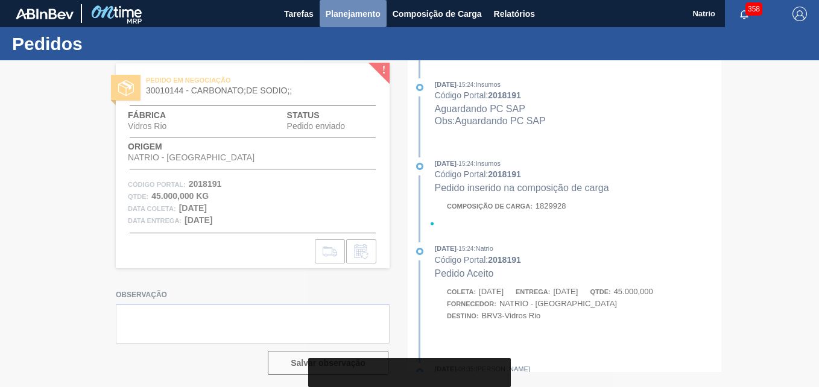
click at [352, 11] on span "Planejamento" at bounding box center [353, 14] width 55 height 14
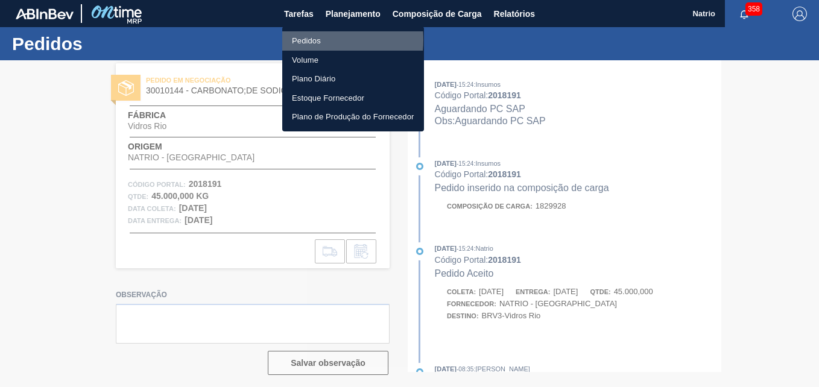
click at [307, 40] on li "Pedidos" at bounding box center [353, 40] width 142 height 19
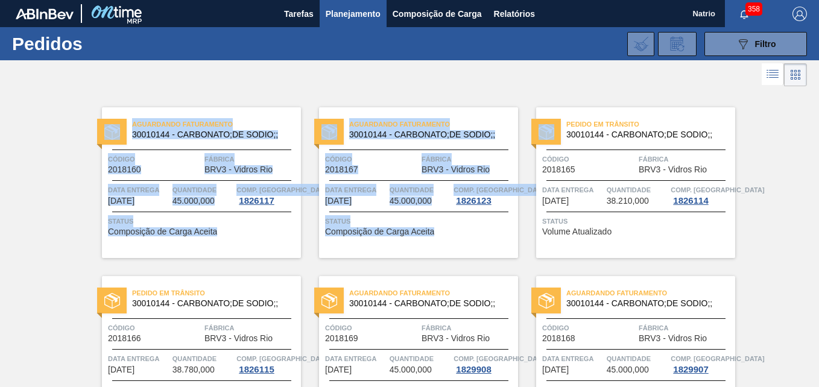
drag, startPoint x: 817, startPoint y: 41, endPoint x: 817, endPoint y: 146, distance: 105.0
click at [586, 146] on main "Tarefas Planejamento Composição de Carga Relatórios Natrio 358 Marcar todas com…" at bounding box center [409, 193] width 819 height 387
drag, startPoint x: 817, startPoint y: 146, endPoint x: 774, endPoint y: 185, distance: 57.7
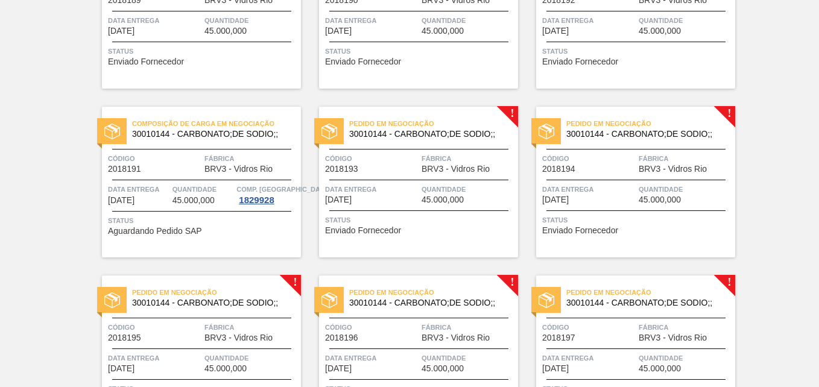
scroll to position [1366, 0]
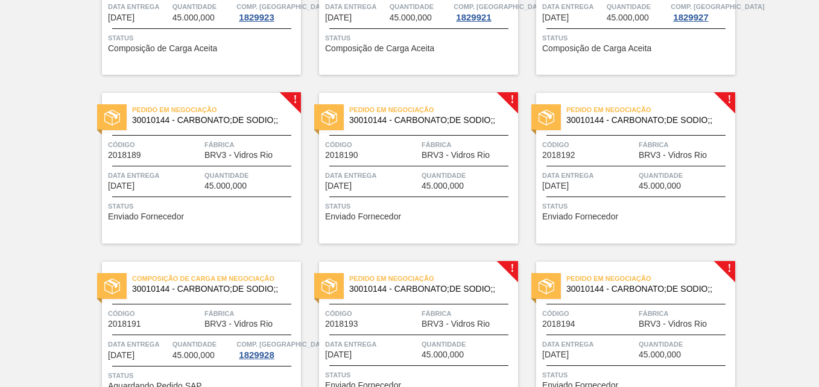
click at [586, 100] on div "Pedido em Negociação 30010144 - CARBONATO;DE SODIO;; Código 2018192 Fábrica BRV…" at bounding box center [635, 168] width 199 height 151
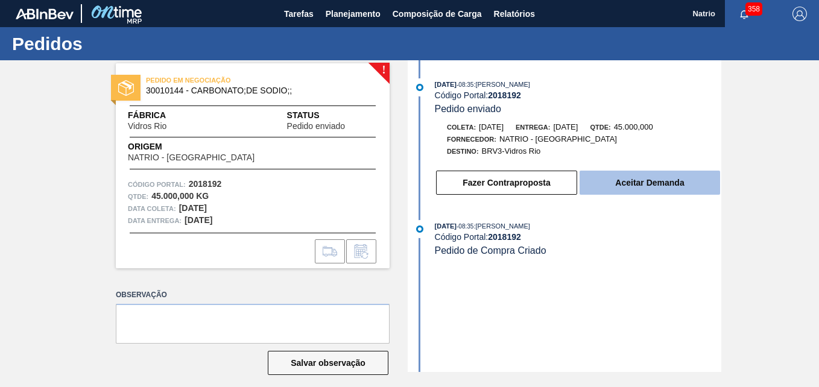
click at [586, 179] on button "Aceitar Demanda" at bounding box center [650, 183] width 141 height 24
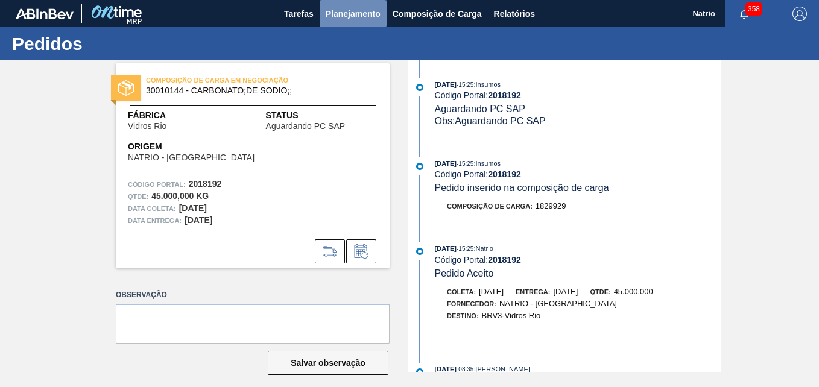
click at [344, 14] on span "Planejamento" at bounding box center [353, 14] width 55 height 14
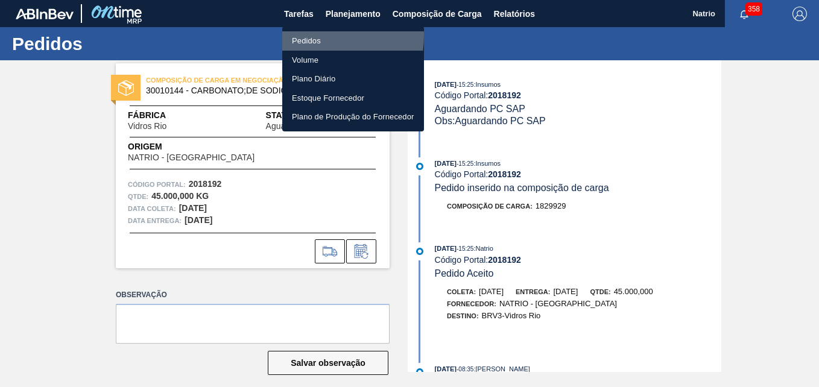
click at [309, 36] on li "Pedidos" at bounding box center [353, 40] width 142 height 19
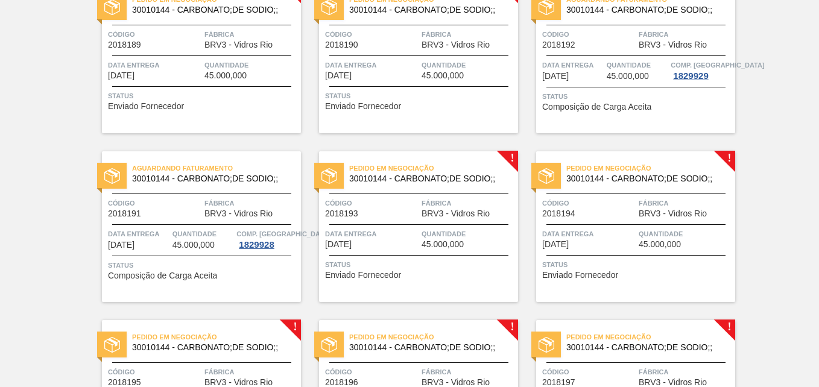
scroll to position [1322, 0]
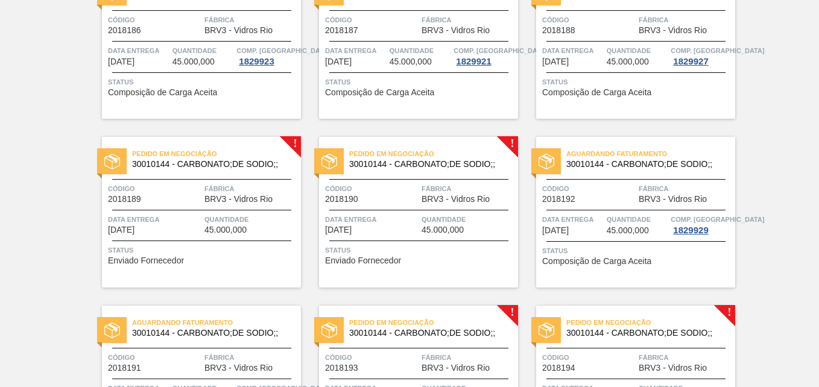
click at [511, 141] on div "Pedido em Negociação 30010144 - CARBONATO;DE SODIO;; Código 2018190 Fábrica BRV…" at bounding box center [418, 212] width 199 height 151
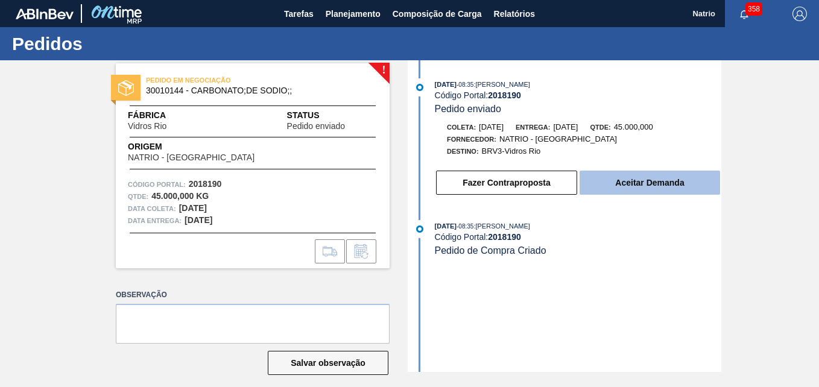
click at [586, 186] on button "Aceitar Demanda" at bounding box center [650, 183] width 141 height 24
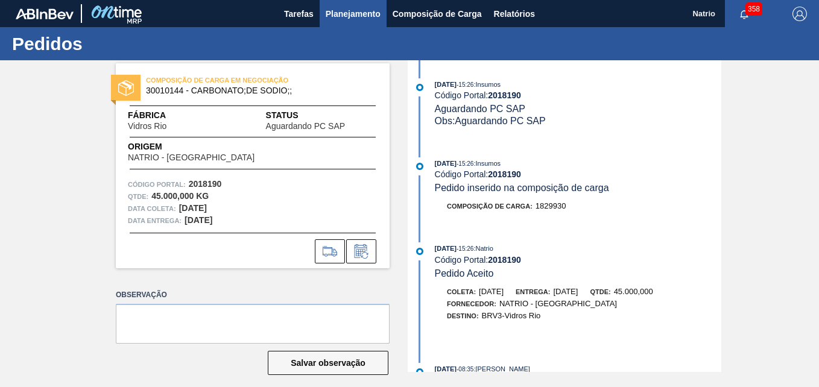
click at [355, 14] on span "Planejamento" at bounding box center [353, 14] width 55 height 14
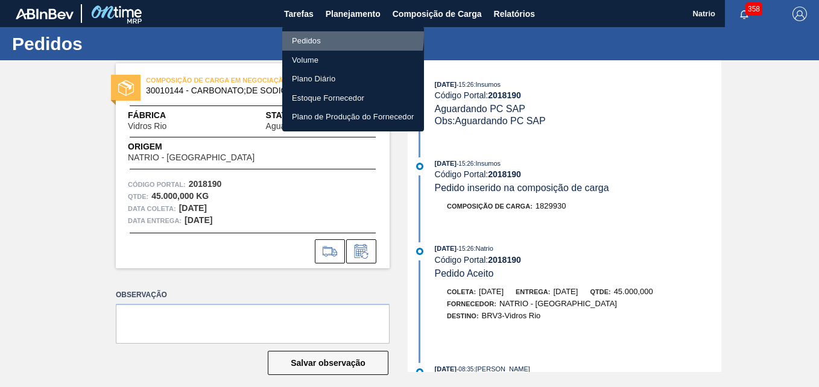
click at [312, 35] on li "Pedidos" at bounding box center [353, 40] width 142 height 19
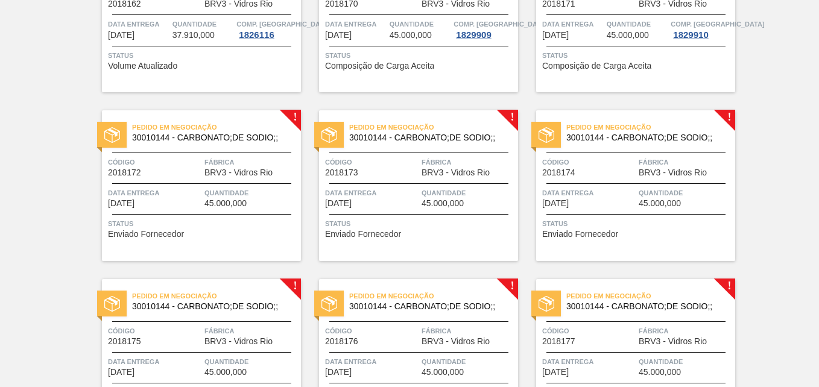
scroll to position [508, 0]
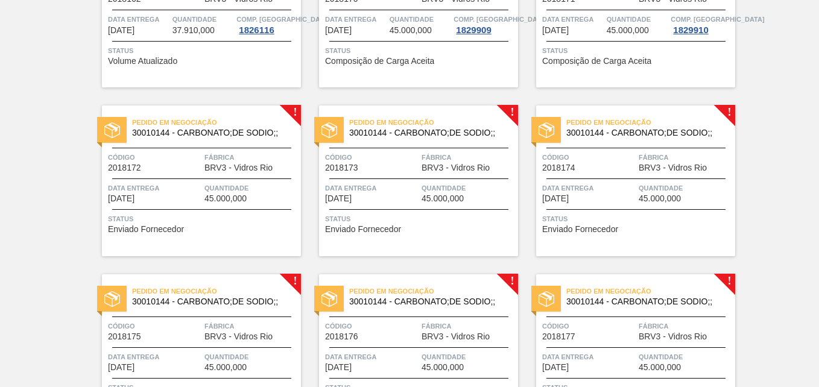
click at [725, 111] on div "Pedido em Negociação 30010144 - CARBONATO;DE SODIO;; Código 2018174 Fábrica BRV…" at bounding box center [635, 181] width 199 height 151
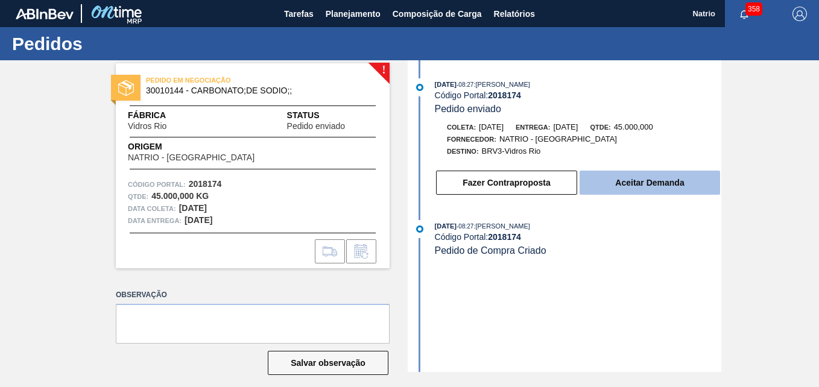
click at [654, 185] on button "Aceitar Demanda" at bounding box center [650, 183] width 141 height 24
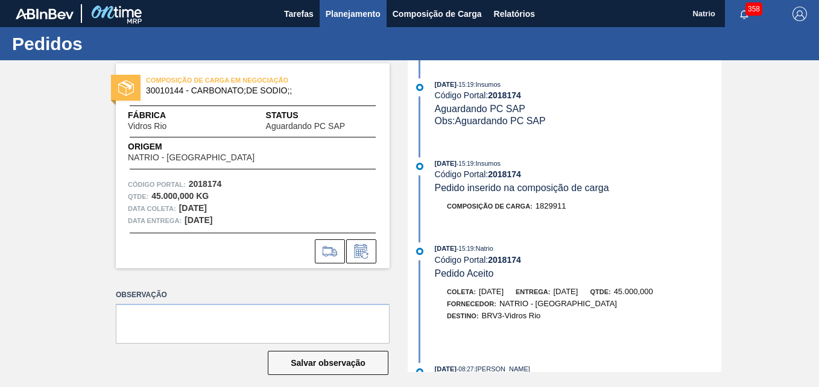
click at [347, 10] on span "Planejamento" at bounding box center [353, 14] width 55 height 14
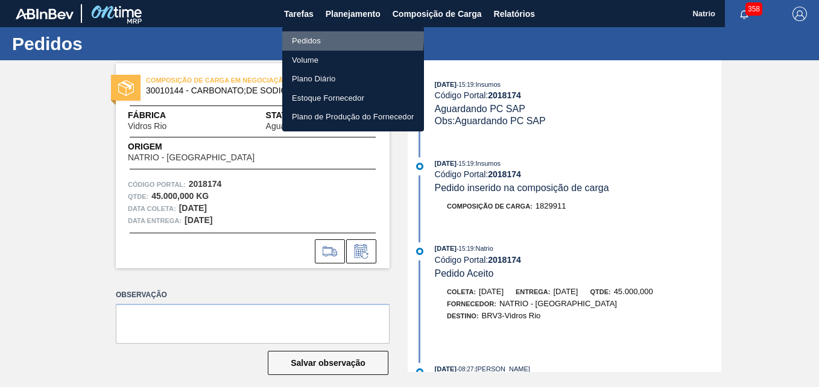
click at [309, 37] on li "Pedidos" at bounding box center [353, 40] width 142 height 19
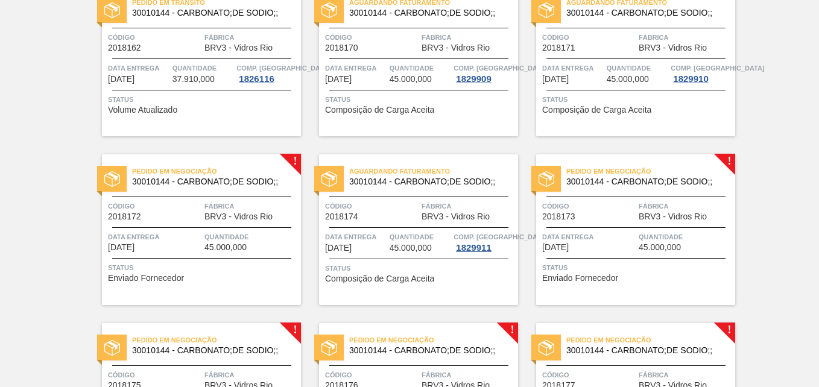
scroll to position [469, 0]
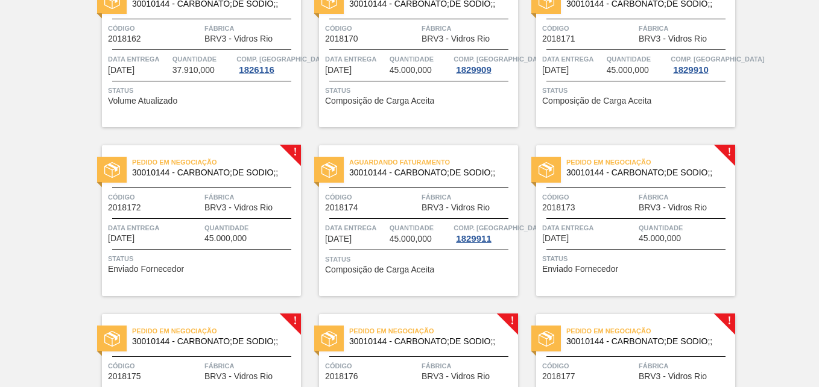
click at [292, 152] on div "Pedido em Negociação 30010144 - CARBONATO;DE SODIO;; Código 2018172 Fábrica BRV…" at bounding box center [201, 220] width 199 height 151
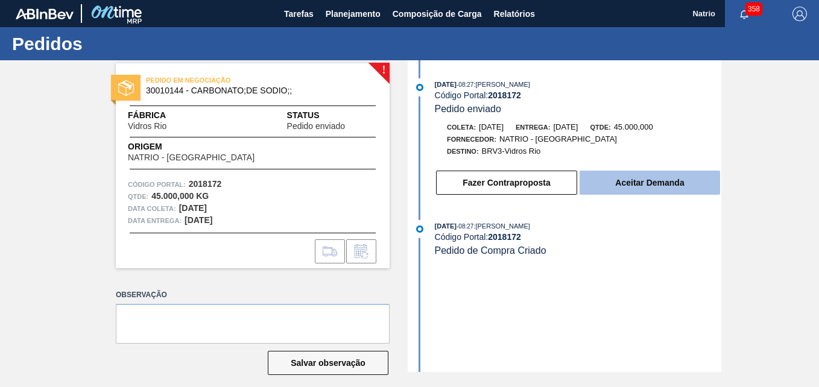
click at [650, 184] on button "Aceitar Demanda" at bounding box center [650, 183] width 141 height 24
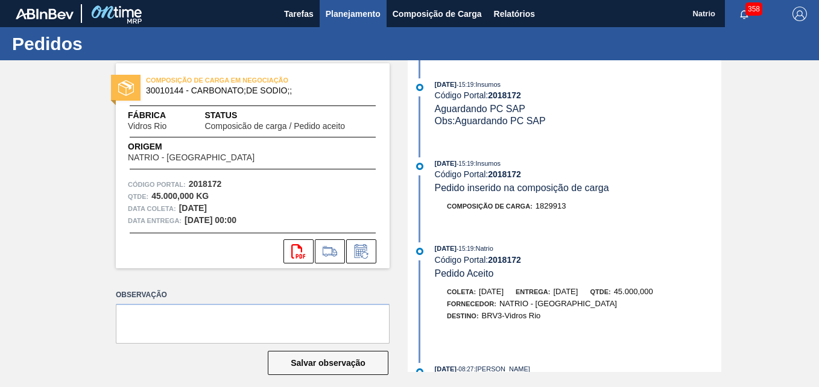
click at [339, 11] on span "Planejamento" at bounding box center [353, 14] width 55 height 14
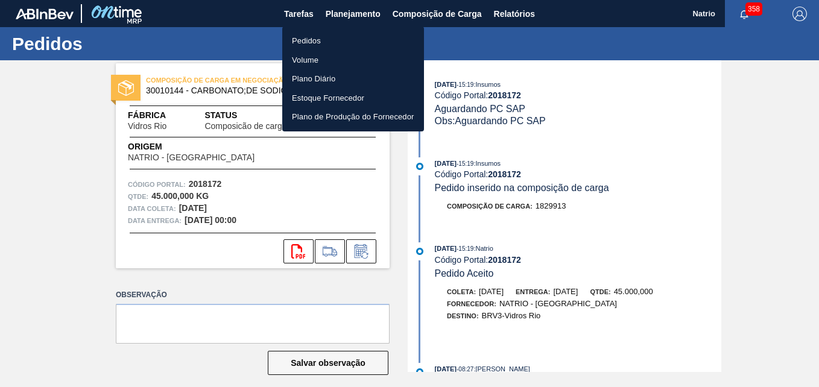
drag, startPoint x: 307, startPoint y: 40, endPoint x: 375, endPoint y: 38, distance: 68.2
click at [307, 40] on li "Pedidos" at bounding box center [353, 40] width 142 height 19
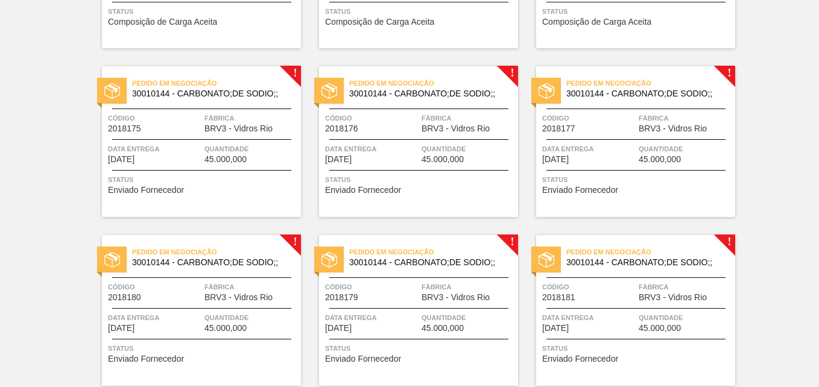
scroll to position [743, 0]
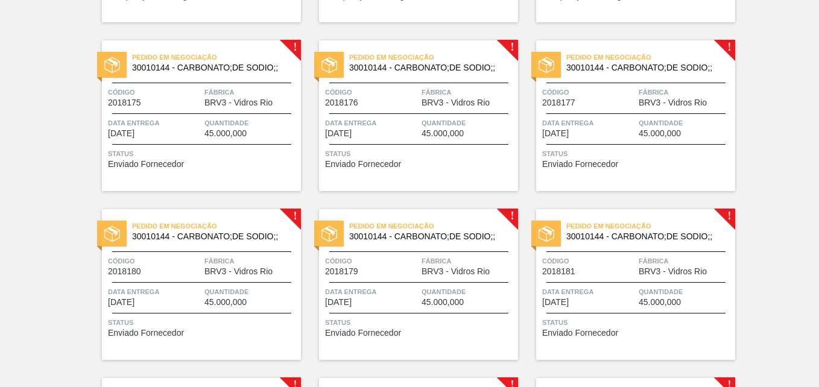
click at [727, 218] on div "Pedido em Negociação 30010144 - CARBONATO;DE SODIO;;" at bounding box center [635, 228] width 199 height 21
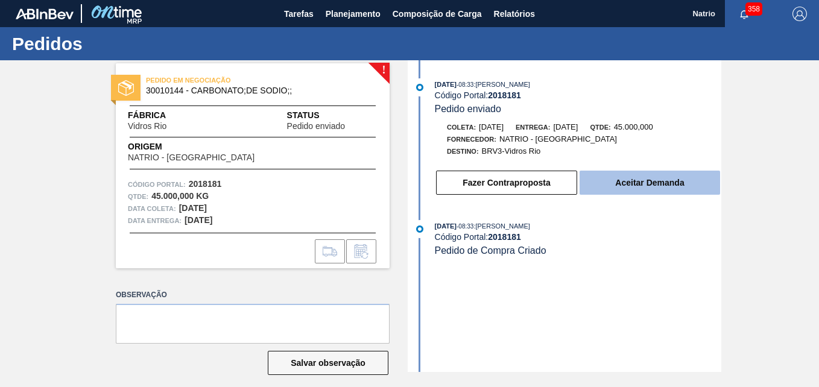
click at [627, 189] on button "Aceitar Demanda" at bounding box center [650, 183] width 141 height 24
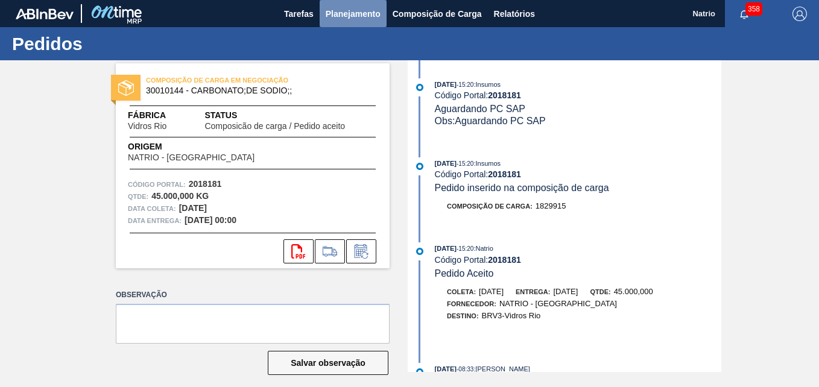
click at [343, 14] on span "Planejamento" at bounding box center [353, 14] width 55 height 14
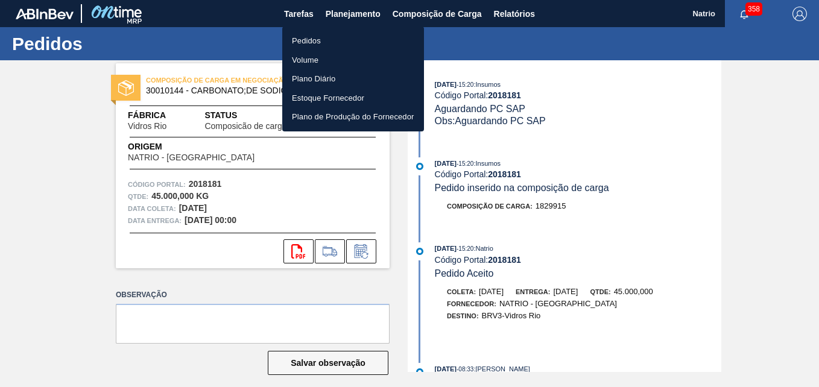
click at [306, 40] on li "Pedidos" at bounding box center [353, 40] width 142 height 19
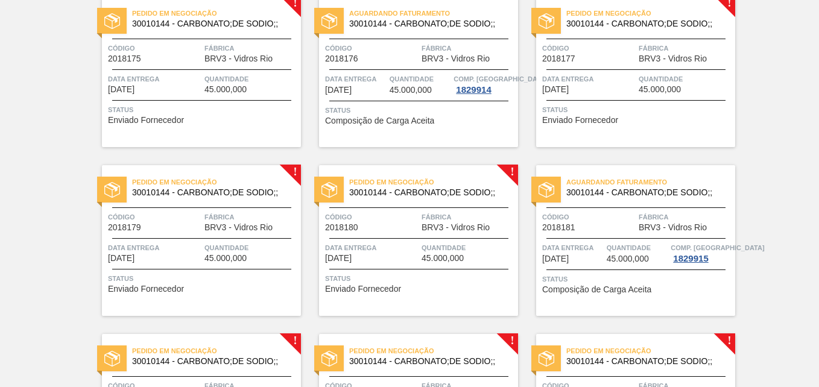
scroll to position [862, 0]
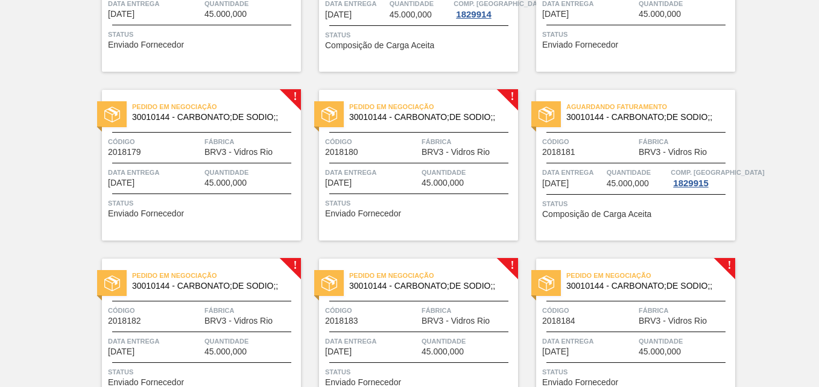
click at [504, 91] on div "Pedido em Negociação 30010144 - CARBONATO;DE SODIO;; Código 2018180 Fábrica BRV…" at bounding box center [418, 165] width 199 height 151
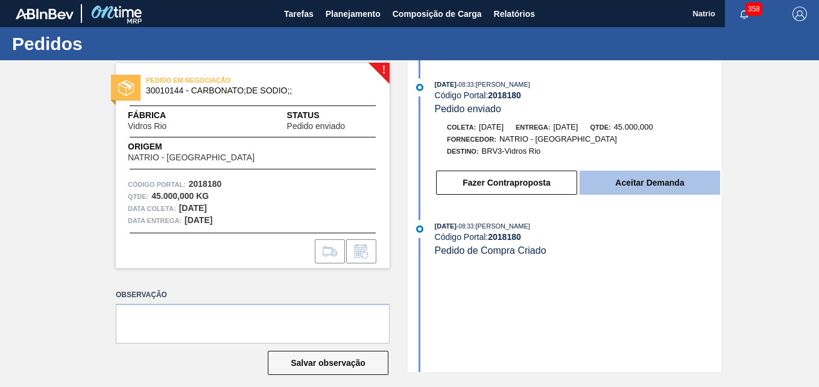
click at [610, 183] on button "Aceitar Demanda" at bounding box center [650, 183] width 141 height 24
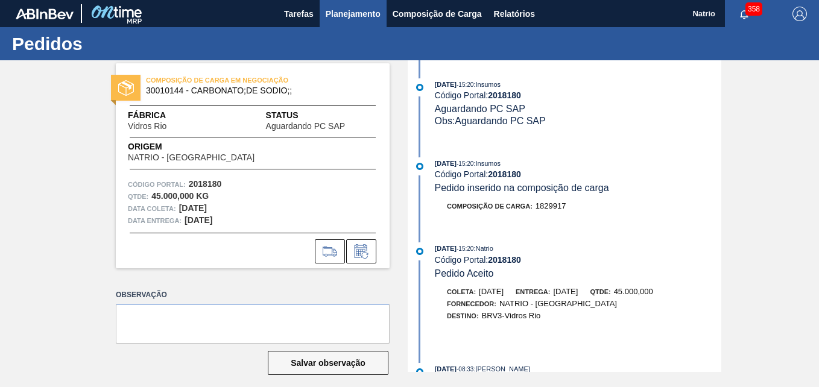
click at [350, 13] on span "Planejamento" at bounding box center [353, 14] width 55 height 14
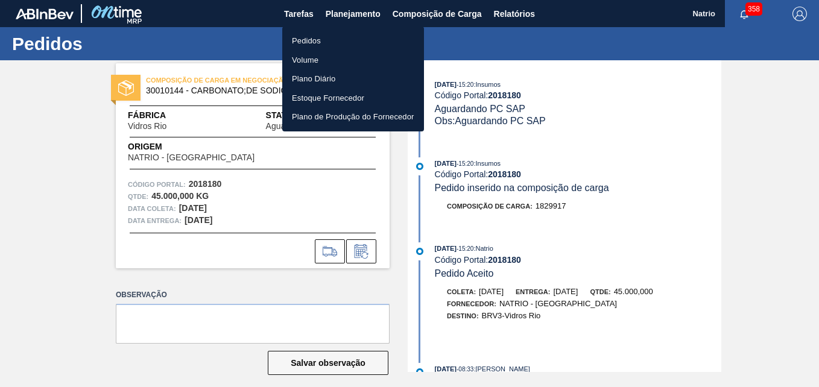
click at [320, 34] on li "Pedidos" at bounding box center [353, 40] width 142 height 19
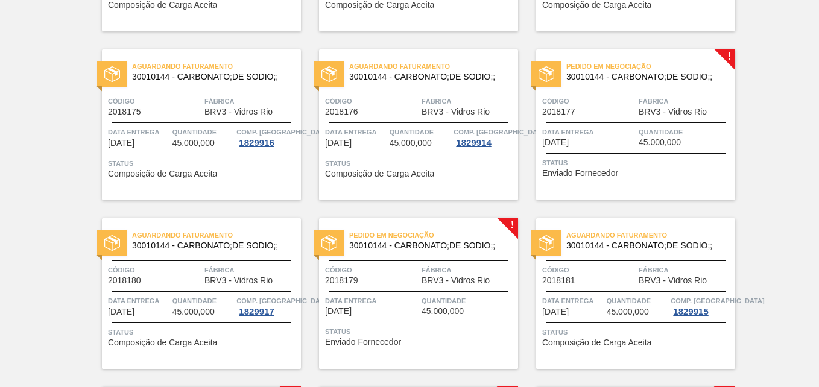
scroll to position [703, 0]
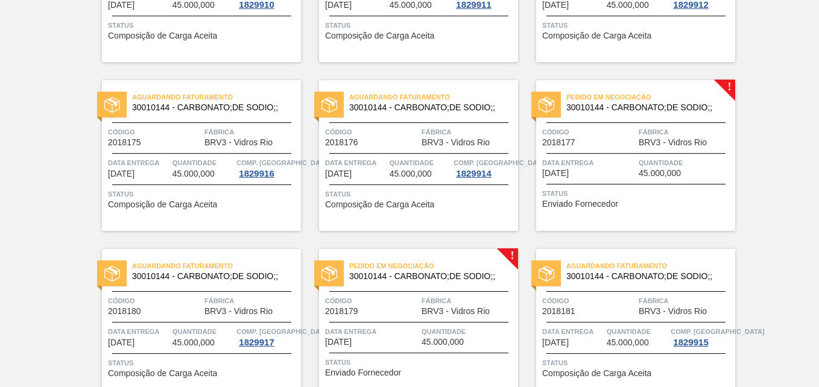
click at [730, 89] on div "Pedido em Negociação 30010144 - CARBONATO;DE SODIO;; Código 2018177 Fábrica BRV…" at bounding box center [635, 155] width 199 height 151
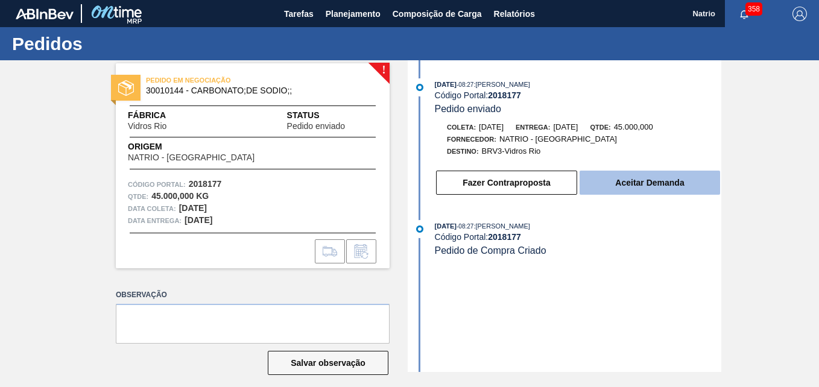
click at [646, 181] on button "Aceitar Demanda" at bounding box center [650, 183] width 141 height 24
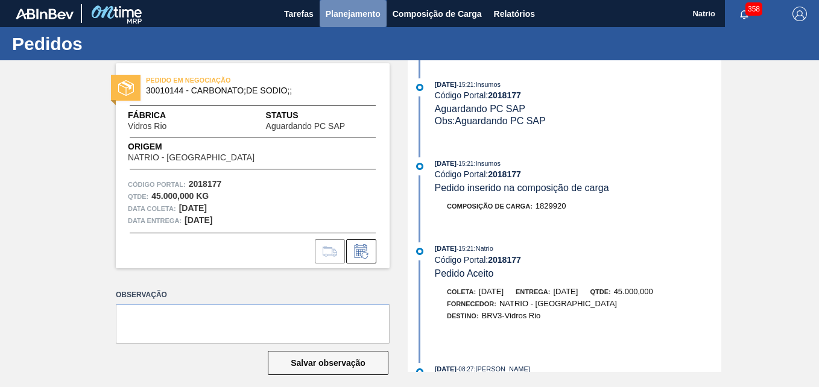
click at [354, 15] on span "Planejamento" at bounding box center [353, 14] width 55 height 14
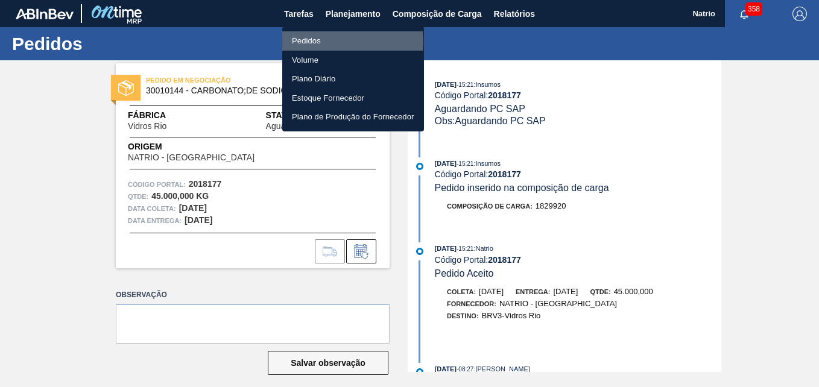
click at [312, 42] on li "Pedidos" at bounding box center [353, 40] width 142 height 19
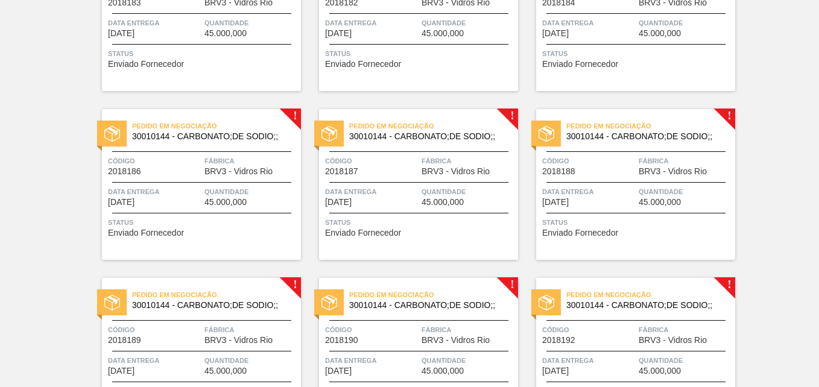
scroll to position [964, 0]
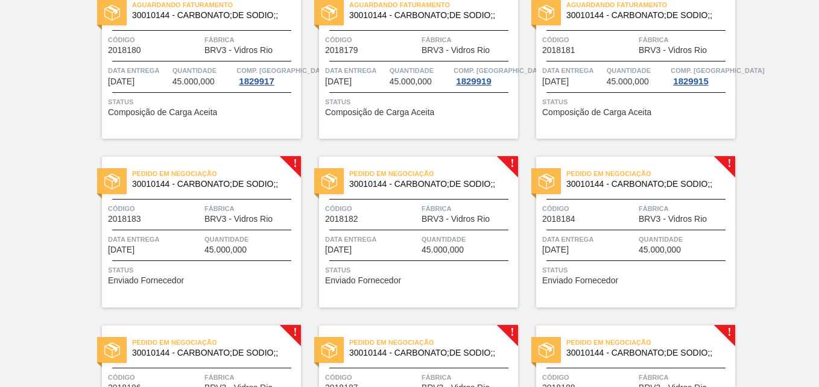
click at [728, 163] on div "Pedido em Negociação 30010144 - CARBONATO;DE SODIO;; Código 2018184 Fábrica BRV…" at bounding box center [635, 232] width 199 height 151
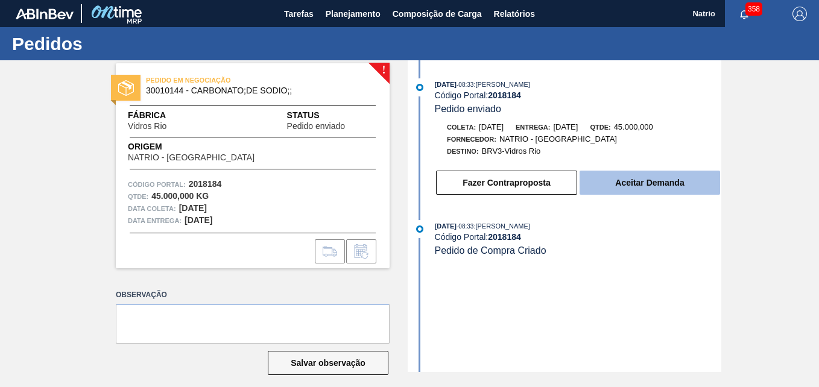
click at [640, 184] on button "Aceitar Demanda" at bounding box center [650, 183] width 141 height 24
